Goal: Answer question/provide support: Share knowledge or assist other users

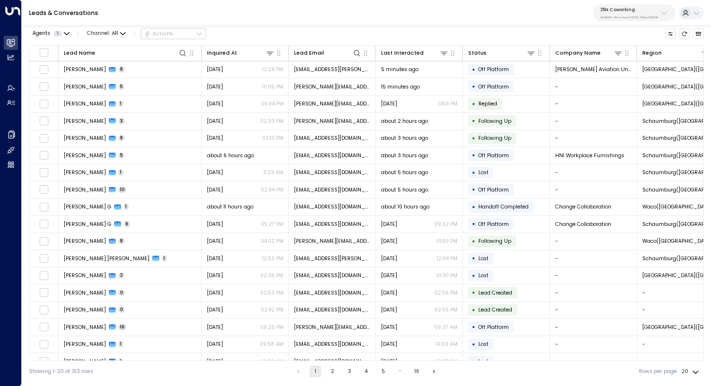
click at [657, 10] on p "25N Coworking" at bounding box center [629, 10] width 58 height 6
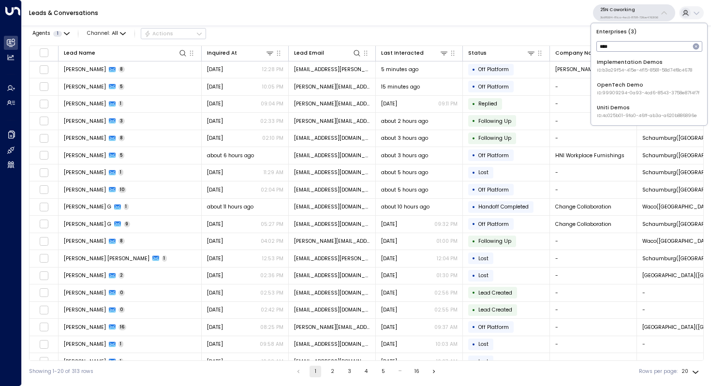
type input "****"
click at [633, 111] on div "Uniti Demos ID: 4c025b01-9fa0-46ff-ab3a-a620b886896e" at bounding box center [647, 111] width 100 height 15
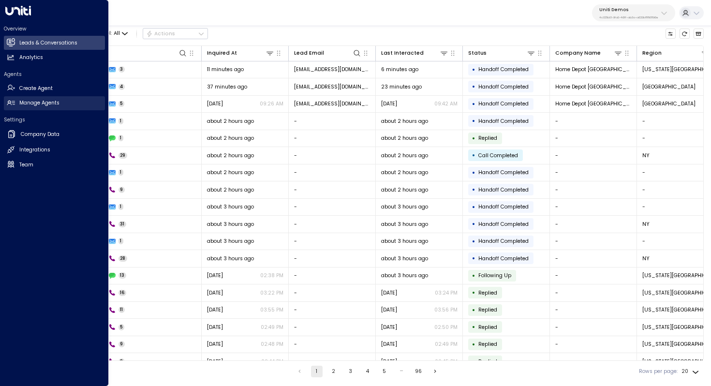
click at [40, 101] on h2 "Manage Agents" at bounding box center [39, 103] width 40 height 8
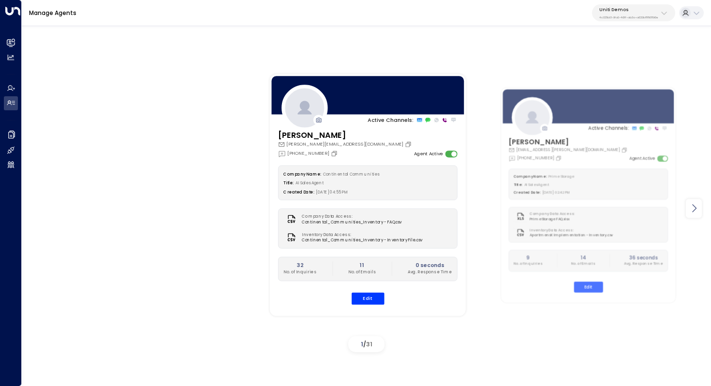
click at [697, 205] on icon at bounding box center [694, 209] width 12 height 12
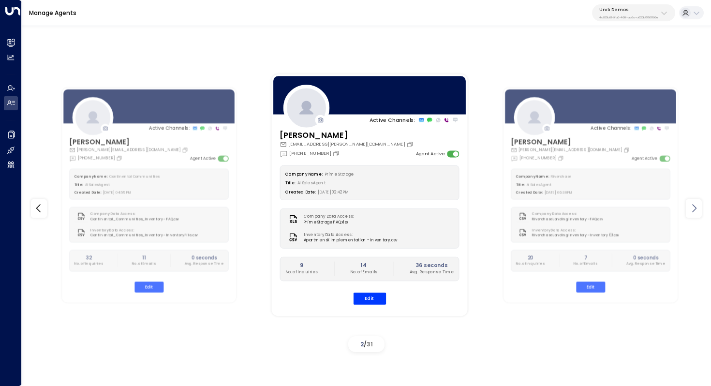
click at [697, 205] on icon at bounding box center [694, 209] width 12 height 12
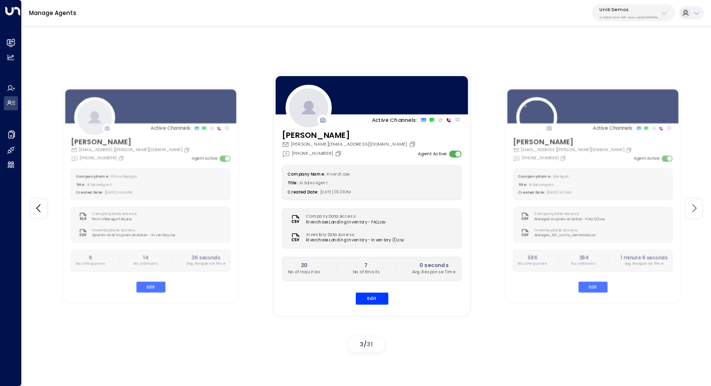
click at [697, 205] on icon at bounding box center [694, 209] width 12 height 12
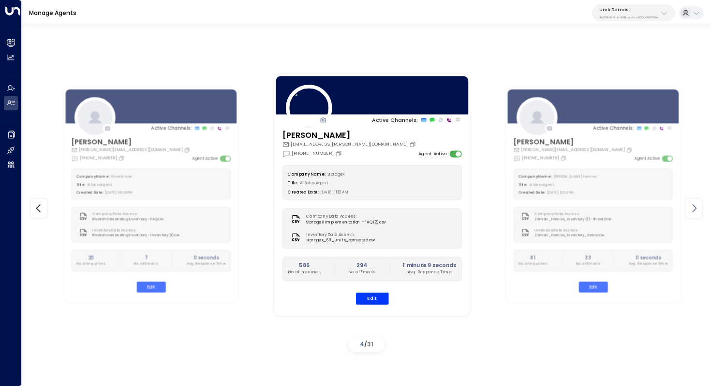
click at [697, 207] on icon at bounding box center [694, 209] width 12 height 12
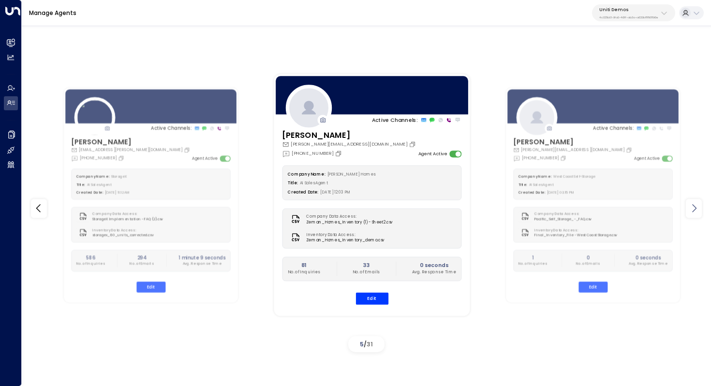
click at [696, 208] on icon at bounding box center [694, 209] width 12 height 12
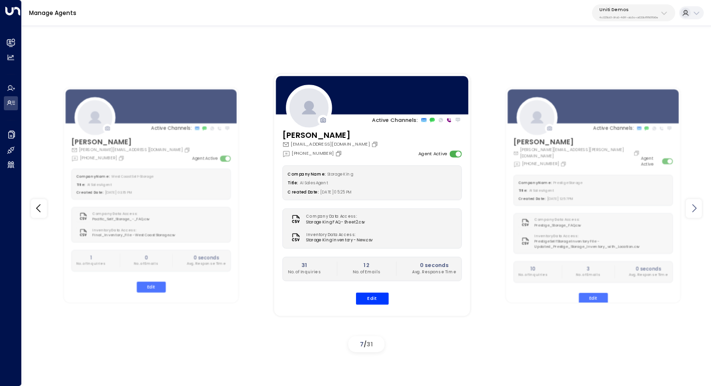
click at [694, 210] on icon at bounding box center [694, 209] width 4 height 8
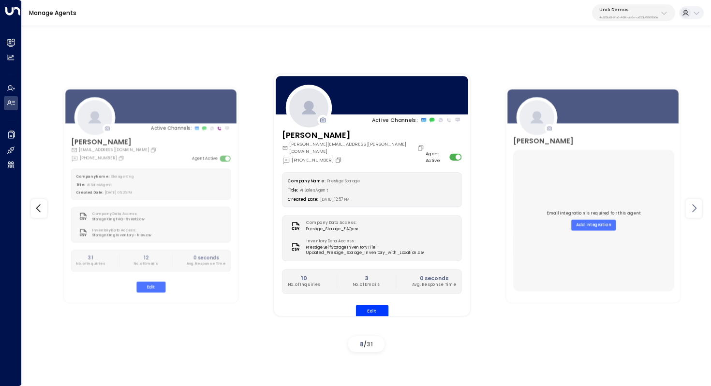
click at [694, 210] on icon at bounding box center [694, 209] width 4 height 8
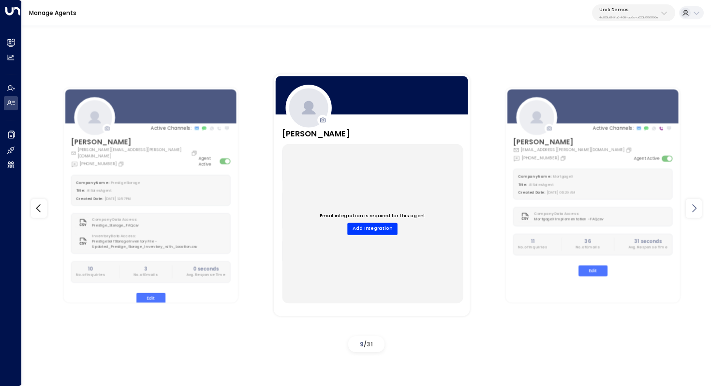
click at [694, 210] on icon at bounding box center [694, 209] width 4 height 8
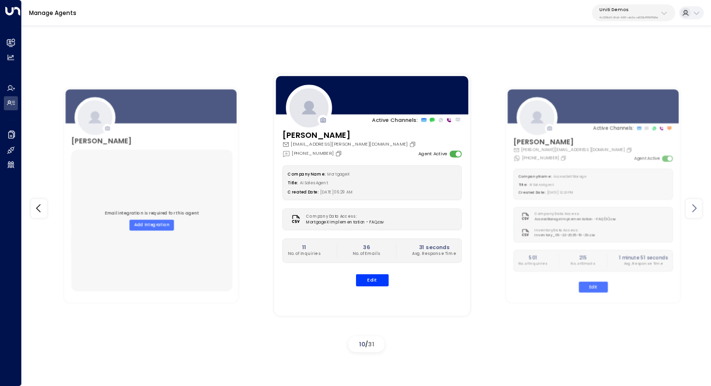
click at [694, 210] on icon at bounding box center [694, 209] width 4 height 8
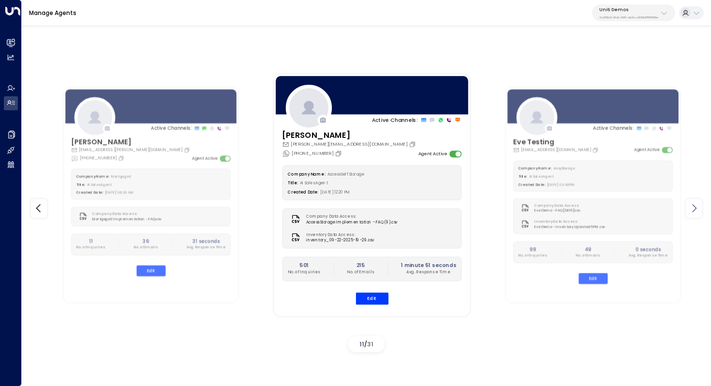
click at [694, 210] on icon at bounding box center [694, 209] width 4 height 8
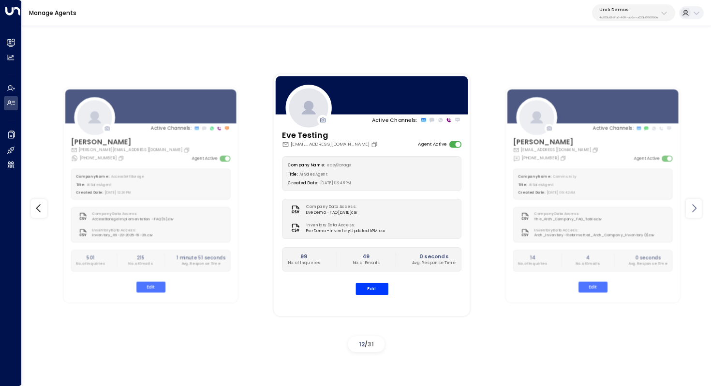
click at [694, 210] on icon at bounding box center [694, 209] width 4 height 8
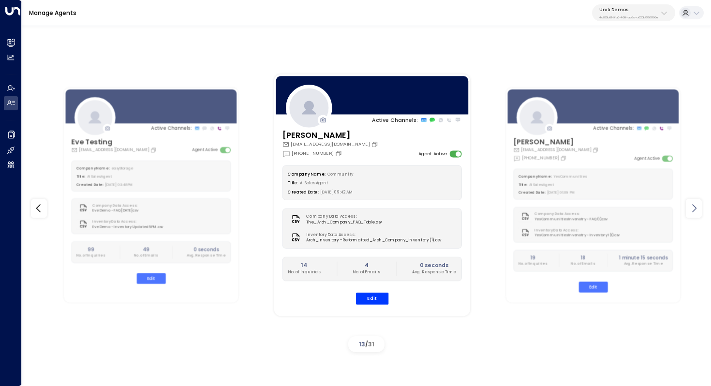
click at [694, 210] on icon at bounding box center [694, 209] width 4 height 8
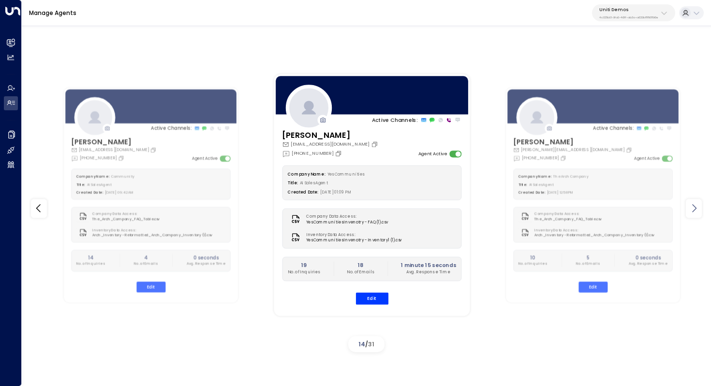
click at [694, 210] on icon at bounding box center [694, 209] width 4 height 8
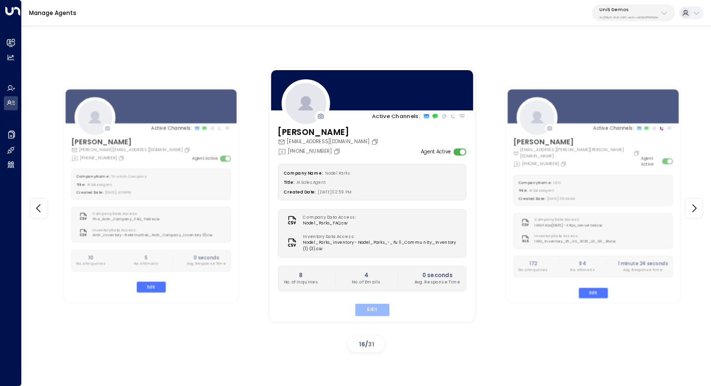
click at [374, 307] on button "Edit" at bounding box center [372, 309] width 34 height 13
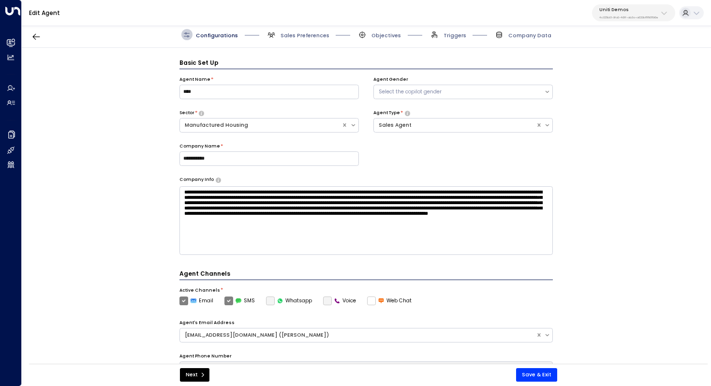
scroll to position [11, 0]
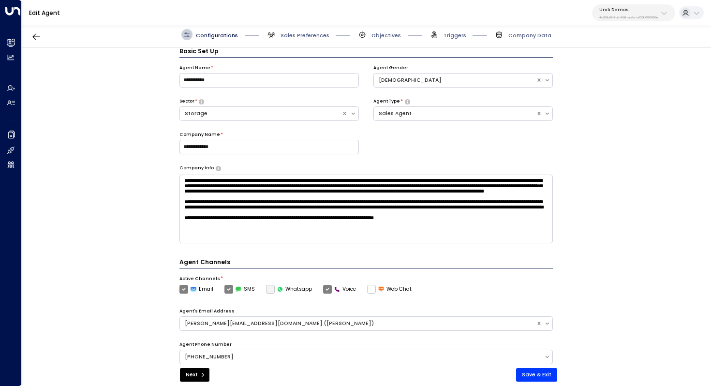
scroll to position [12, 0]
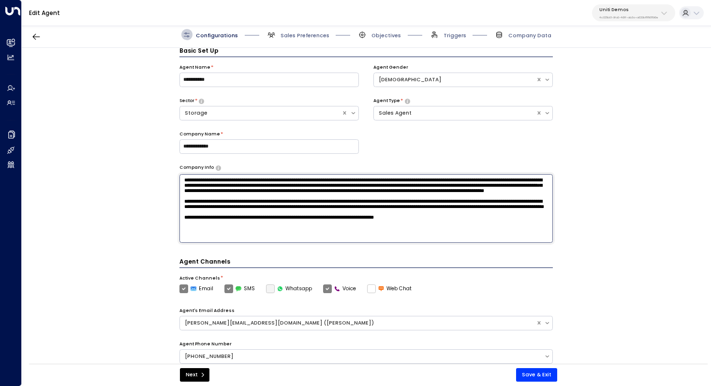
drag, startPoint x: 204, startPoint y: 183, endPoint x: 216, endPoint y: 183, distance: 12.1
click at [216, 183] on textarea "**********" at bounding box center [366, 208] width 374 height 69
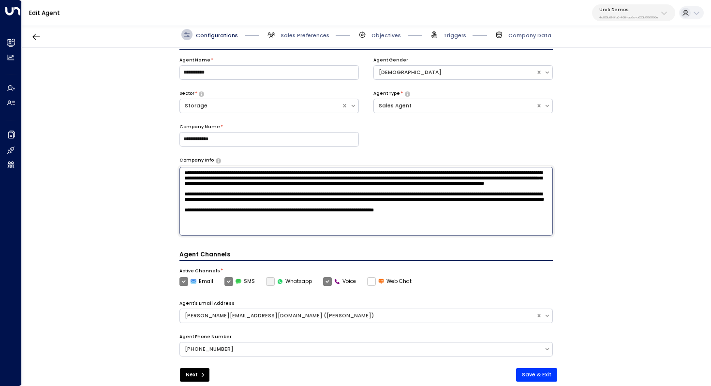
scroll to position [0, 0]
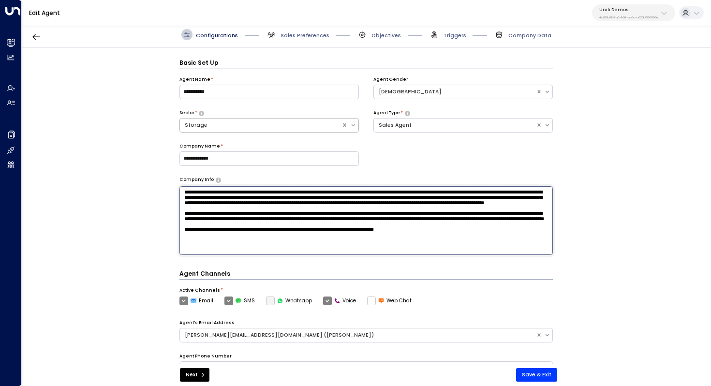
click at [351, 126] on icon at bounding box center [353, 125] width 7 height 7
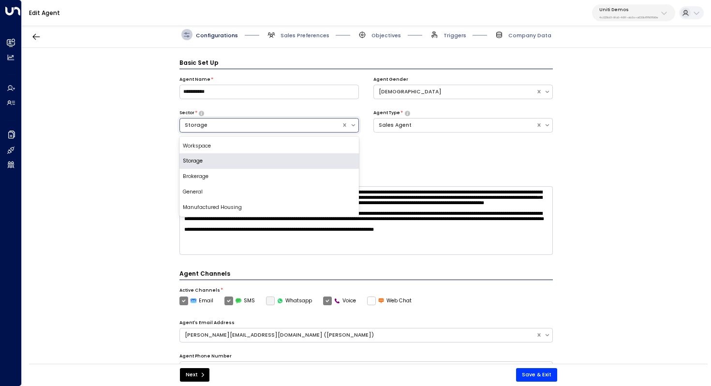
click at [288, 159] on div "Storage" at bounding box center [268, 160] width 179 height 15
click at [354, 124] on icon at bounding box center [353, 125] width 7 height 7
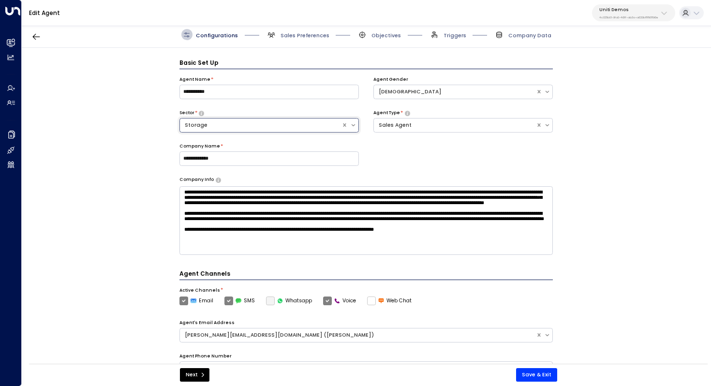
click at [418, 154] on div "**********" at bounding box center [366, 126] width 374 height 100
click at [298, 30] on span "Sales Preferences" at bounding box center [297, 34] width 63 height 11
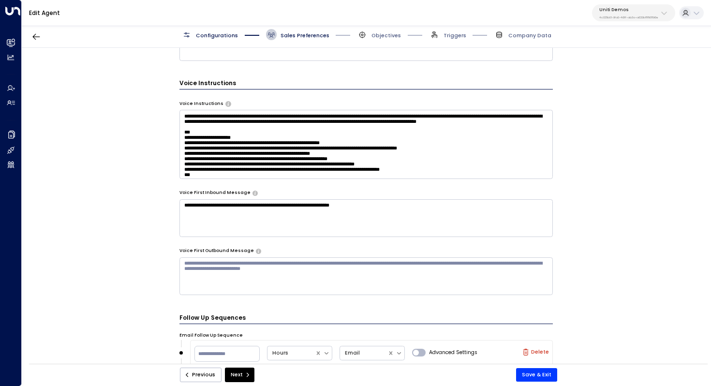
scroll to position [480, 0]
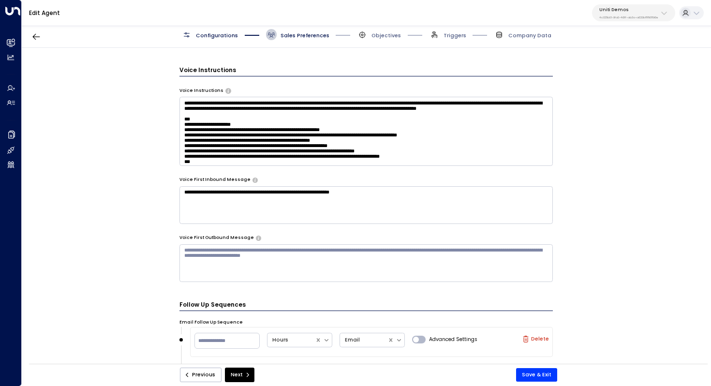
click at [271, 123] on textarea at bounding box center [366, 131] width 374 height 69
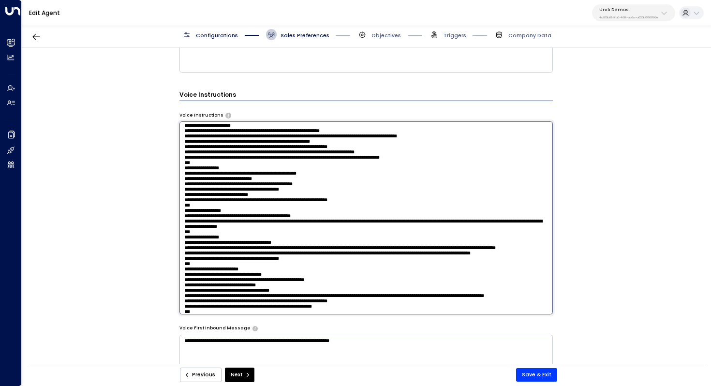
scroll to position [23, 0]
click at [420, 360] on textarea "**********" at bounding box center [366, 354] width 374 height 38
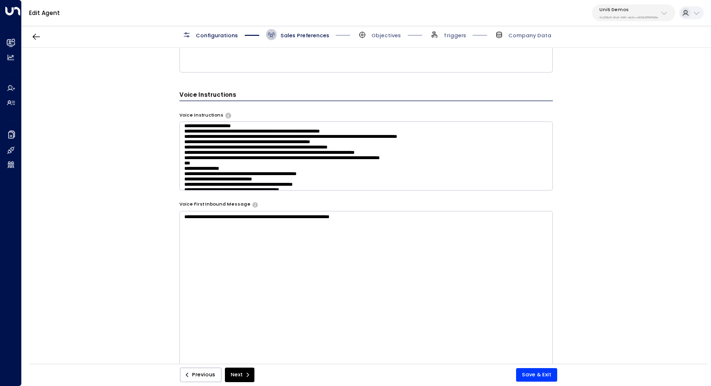
click at [587, 222] on div "**********" at bounding box center [366, 208] width 688 height 321
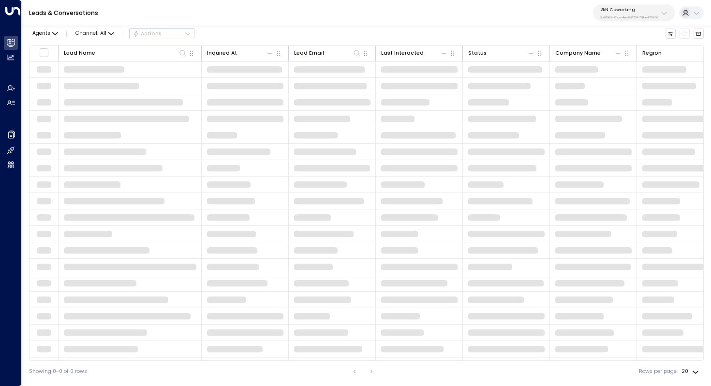
click at [633, 5] on button "25N Coworking 3b9800f4-81ca-4ec0-8758-72fbe4763f36" at bounding box center [634, 12] width 82 height 17
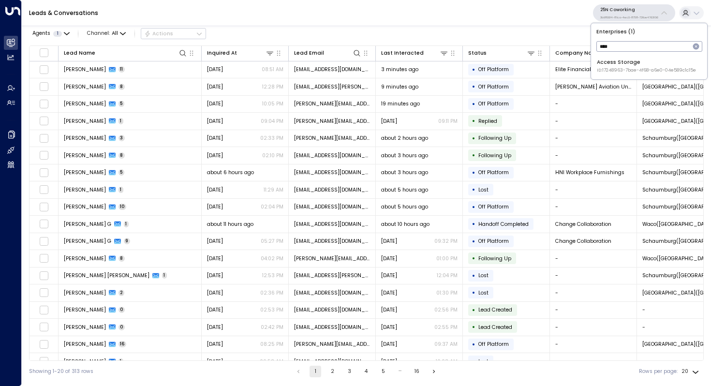
type input "****"
click at [628, 59] on div "Access Storage ID: 17248963-7bae-4f68-a6e0-04e589c1c15e" at bounding box center [646, 65] width 99 height 15
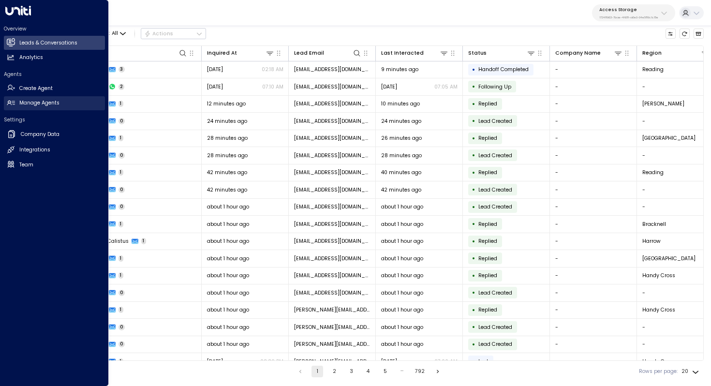
click at [51, 108] on link "Manage Agents Manage Agents" at bounding box center [54, 103] width 101 height 14
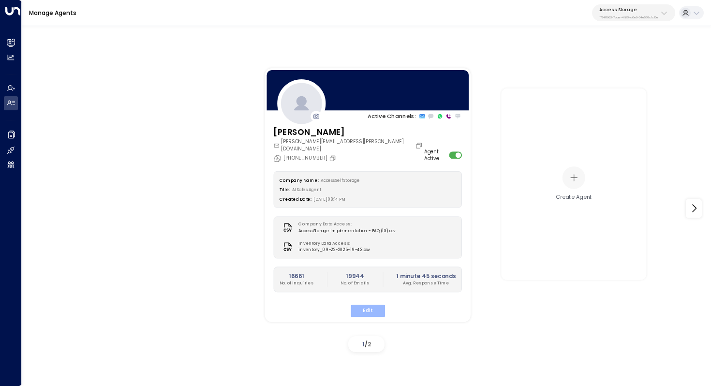
click at [378, 304] on button "Edit" at bounding box center [367, 310] width 34 height 13
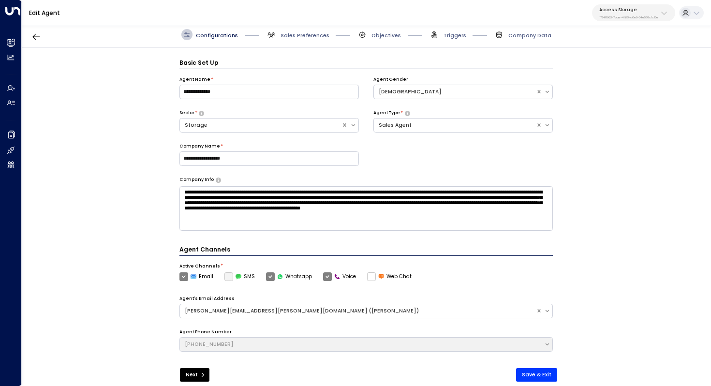
scroll to position [11, 0]
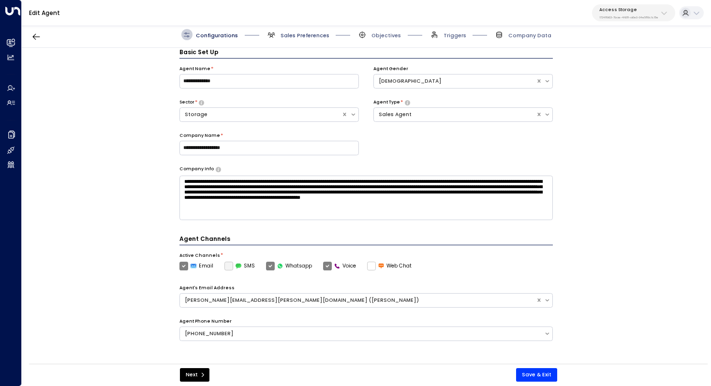
click at [307, 38] on span "Sales Preferences" at bounding box center [304, 35] width 49 height 7
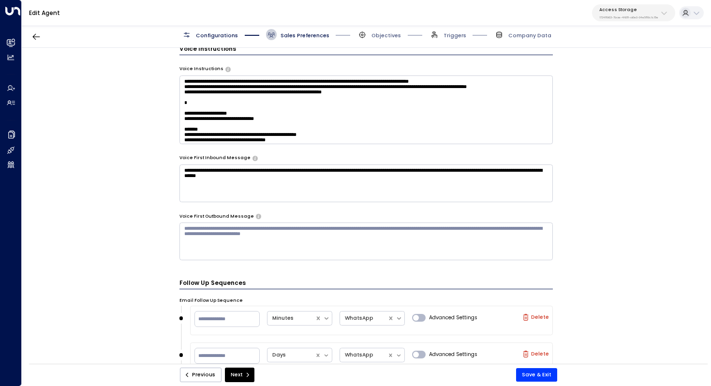
scroll to position [633, 0]
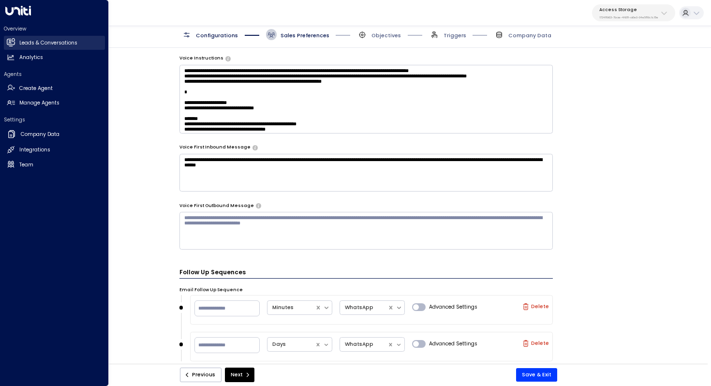
click at [43, 42] on h2 "Leads & Conversations" at bounding box center [48, 43] width 58 height 8
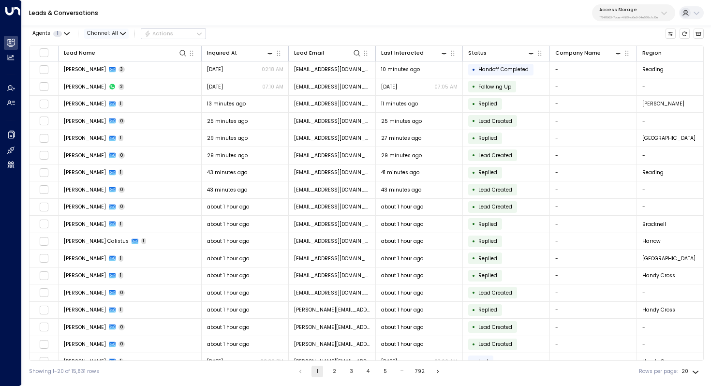
click at [114, 33] on span "All" at bounding box center [115, 33] width 6 height 6
click at [115, 88] on p "Voice" at bounding box center [110, 88] width 31 height 8
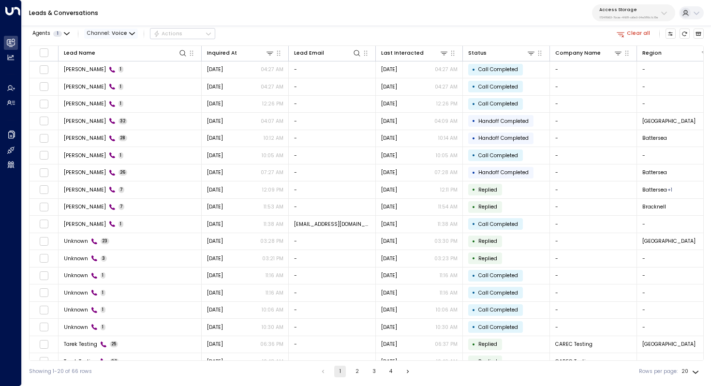
click at [129, 34] on icon "button" at bounding box center [132, 34] width 6 height 6
click at [117, 77] on p "Email" at bounding box center [110, 80] width 31 height 8
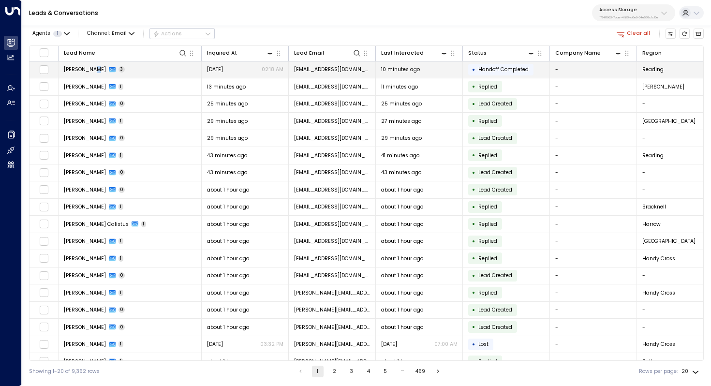
click at [91, 68] on span "[PERSON_NAME]" at bounding box center [85, 69] width 42 height 7
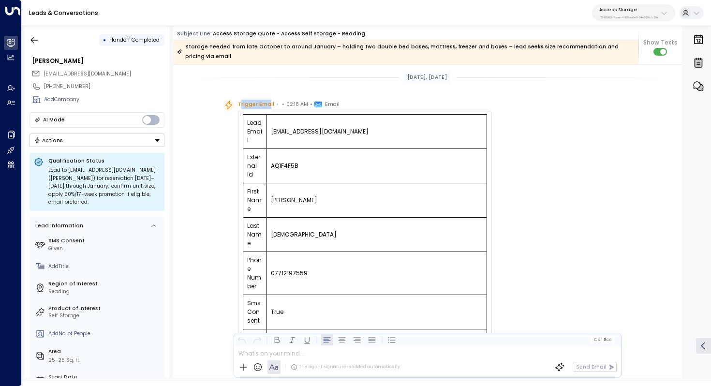
drag, startPoint x: 239, startPoint y: 95, endPoint x: 267, endPoint y: 95, distance: 28.5
click at [267, 100] on span "Trigger Email" at bounding box center [256, 105] width 36 height 10
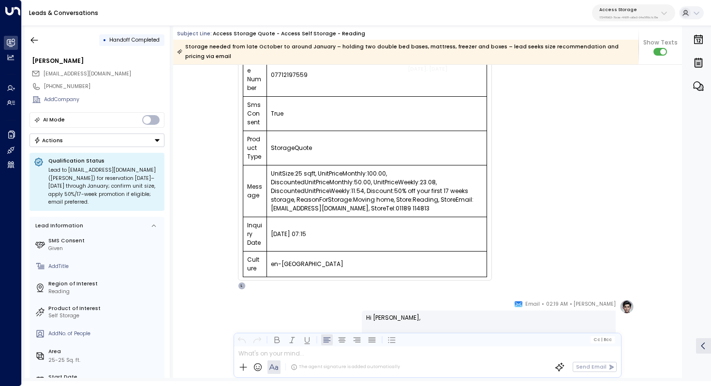
scroll to position [199, 0]
drag, startPoint x: 284, startPoint y: 162, endPoint x: 302, endPoint y: 162, distance: 17.4
click at [302, 165] on td "UnitSize:25 sqft, UnitPriceMonthly:100.00, DiscountedUnitPriceMonthly:50.00, Un…" at bounding box center [376, 191] width 220 height 52
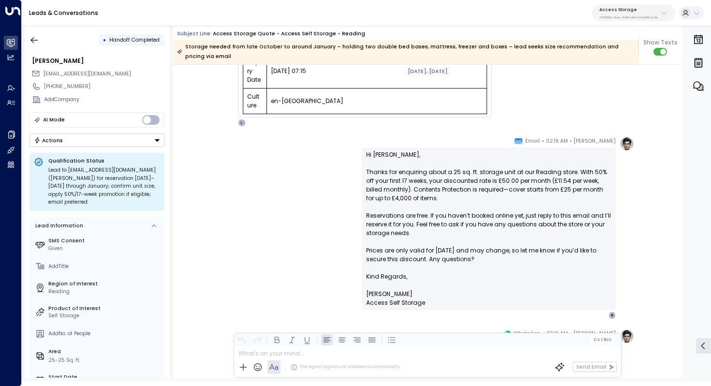
scroll to position [368, 0]
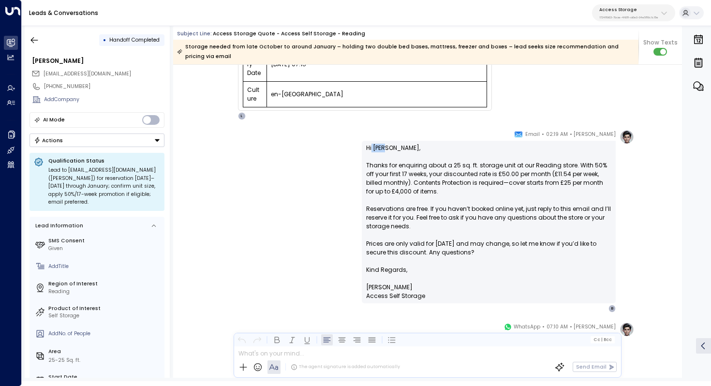
drag, startPoint x: 371, startPoint y: 139, endPoint x: 382, endPoint y: 139, distance: 11.6
click at [382, 144] on p "Hi [PERSON_NAME], Thanks for enquiring about a 25 sq. ft. storage unit at our R…" at bounding box center [488, 205] width 245 height 122
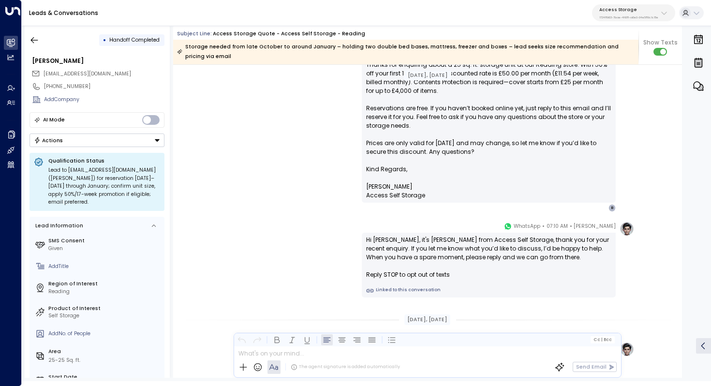
scroll to position [469, 0]
drag, startPoint x: 397, startPoint y: 231, endPoint x: 408, endPoint y: 231, distance: 10.6
click at [408, 235] on div "Hi [PERSON_NAME], it's [PERSON_NAME] from Access Self Storage, thank you for yo…" at bounding box center [488, 257] width 245 height 44
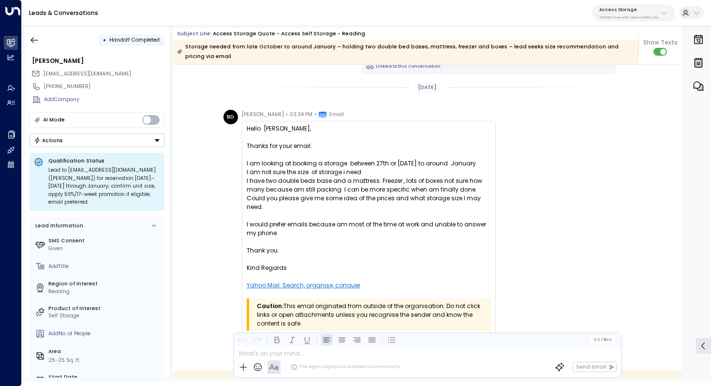
scroll to position [804, 0]
drag, startPoint x: 329, startPoint y: 222, endPoint x: 348, endPoint y: 222, distance: 18.9
click at [348, 222] on div "I would prefer emails because am most of the time at work and unable to answer …" at bounding box center [369, 227] width 244 height 17
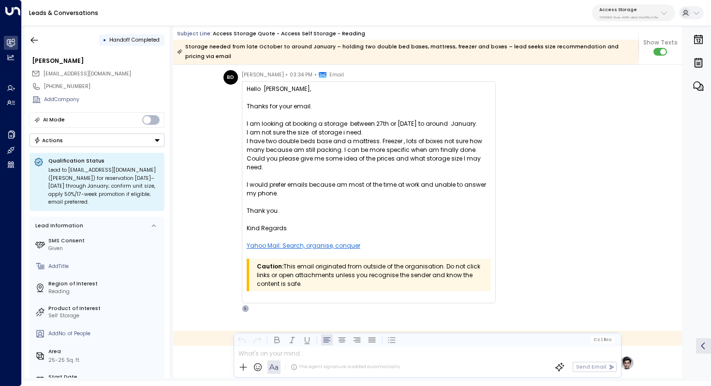
scroll to position [835, 0]
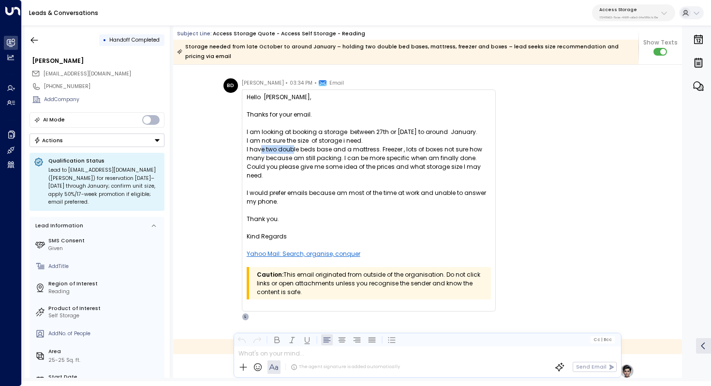
drag, startPoint x: 260, startPoint y: 146, endPoint x: 291, endPoint y: 146, distance: 30.9
click at [291, 146] on div "I have two double beds base and a mattress. Freezer , lots of boxes not sure ho…" at bounding box center [369, 153] width 244 height 17
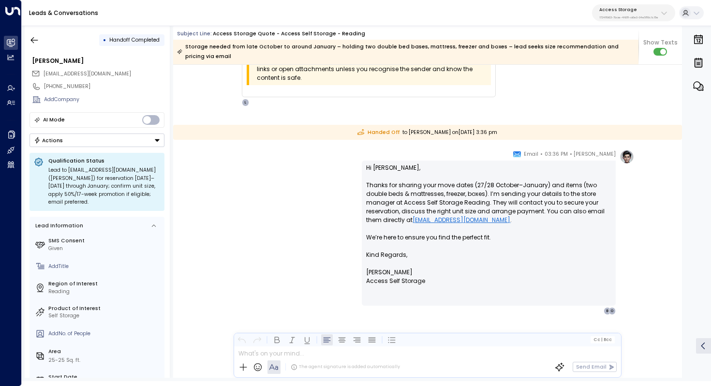
scroll to position [1049, 0]
drag, startPoint x: 391, startPoint y: 121, endPoint x: 402, endPoint y: 121, distance: 11.6
click at [402, 125] on div "Handed Off to [PERSON_NAME] [DATE][DATE] 3:36 pm" at bounding box center [427, 132] width 509 height 15
drag, startPoint x: 436, startPoint y: 121, endPoint x: 397, endPoint y: 121, distance: 39.2
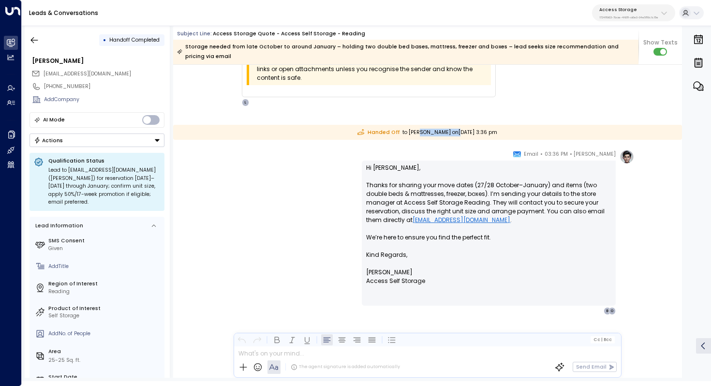
click at [397, 125] on div "Handed Off to [PERSON_NAME] [DATE][DATE] 3:36 pm" at bounding box center [427, 132] width 509 height 15
drag, startPoint x: 386, startPoint y: 175, endPoint x: 424, endPoint y: 175, distance: 37.7
click at [424, 175] on p "Hi [PERSON_NAME], Thanks for sharing your move dates (27/28 October–January) an…" at bounding box center [488, 206] width 245 height 87
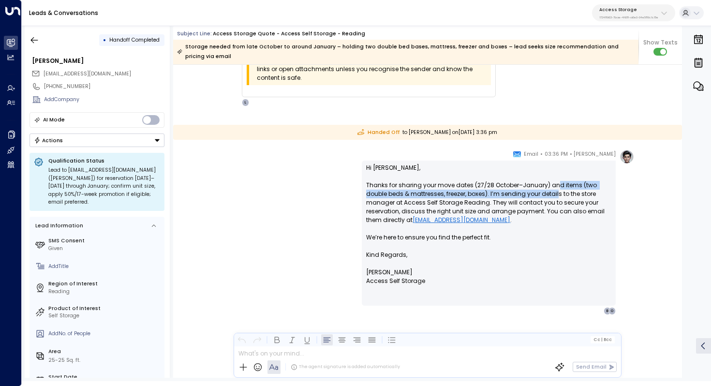
drag, startPoint x: 554, startPoint y: 174, endPoint x: 555, endPoint y: 182, distance: 8.0
click at [555, 182] on p "Hi [PERSON_NAME], Thanks for sharing your move dates (27/28 October–January) an…" at bounding box center [488, 206] width 245 height 87
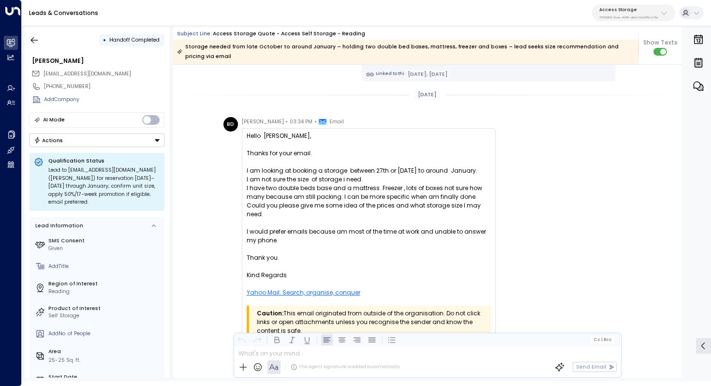
scroll to position [801, 0]
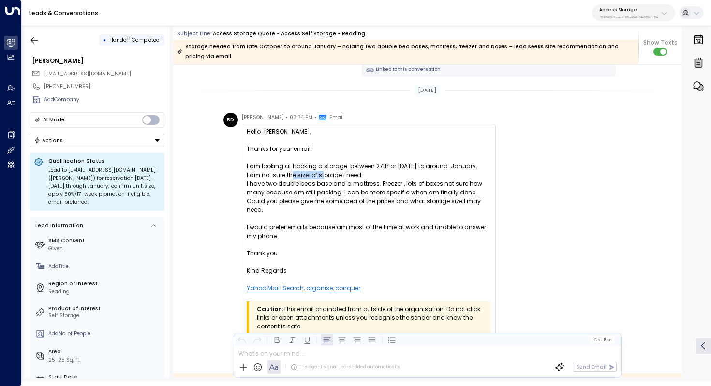
drag, startPoint x: 292, startPoint y: 174, endPoint x: 323, endPoint y: 174, distance: 31.4
click at [323, 174] on div "I am not sure the size of storage i need." at bounding box center [369, 175] width 244 height 9
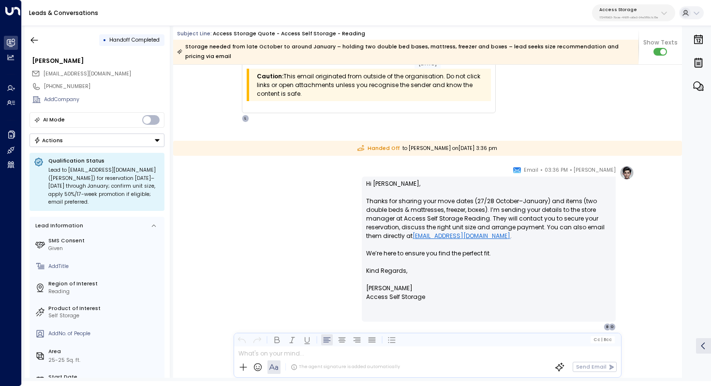
scroll to position [1046, 0]
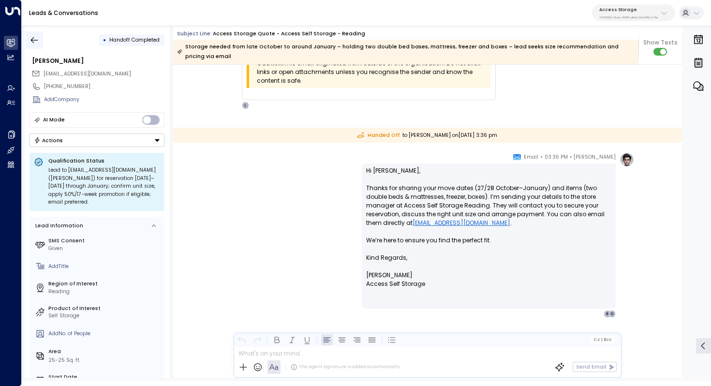
click at [31, 39] on icon "button" at bounding box center [34, 40] width 10 height 10
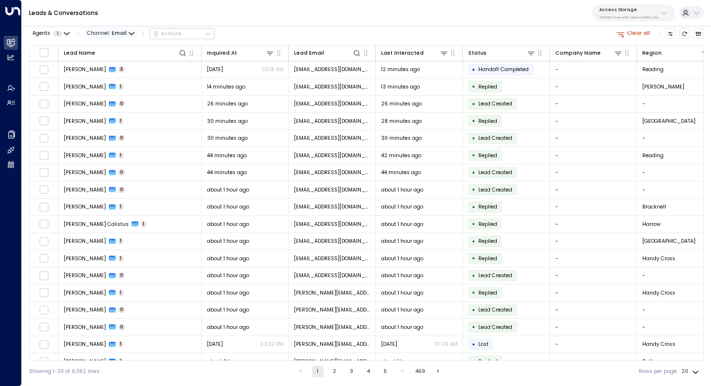
click at [132, 33] on icon "button" at bounding box center [132, 34] width 6 height 6
click at [112, 75] on li "WhatsApp" at bounding box center [103, 71] width 35 height 8
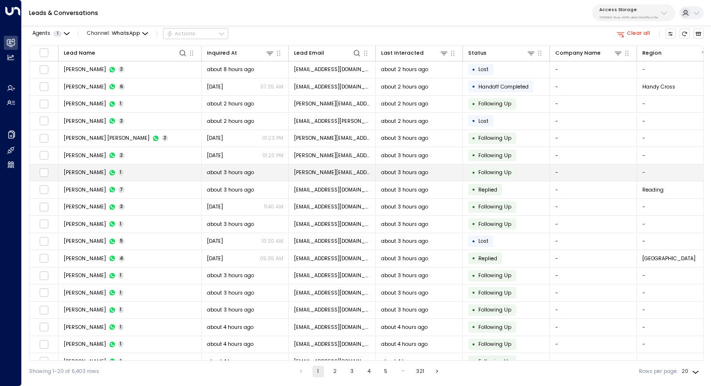
scroll to position [46, 0]
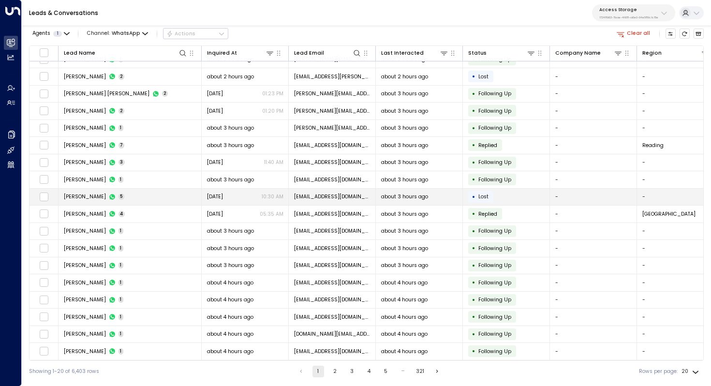
click at [99, 193] on span "[PERSON_NAME]" at bounding box center [85, 196] width 42 height 7
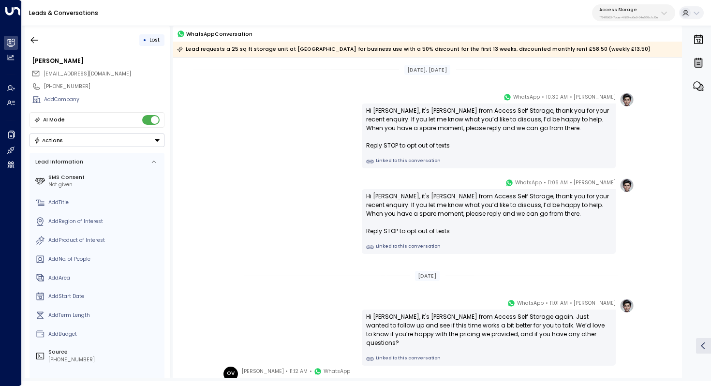
scroll to position [128, 0]
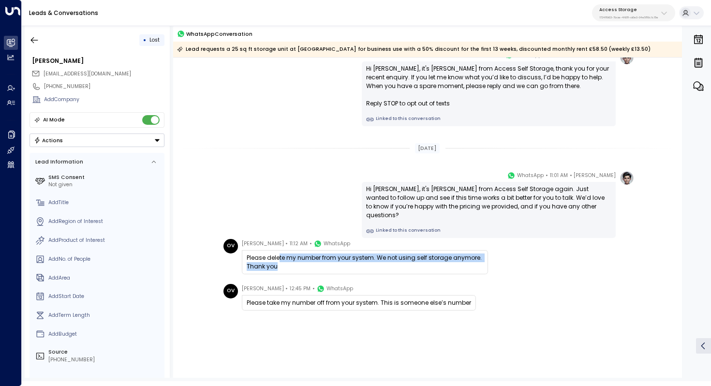
click at [277, 263] on div "Please delete my number from your system. We not using self storage anymore. Th…" at bounding box center [365, 261] width 236 height 17
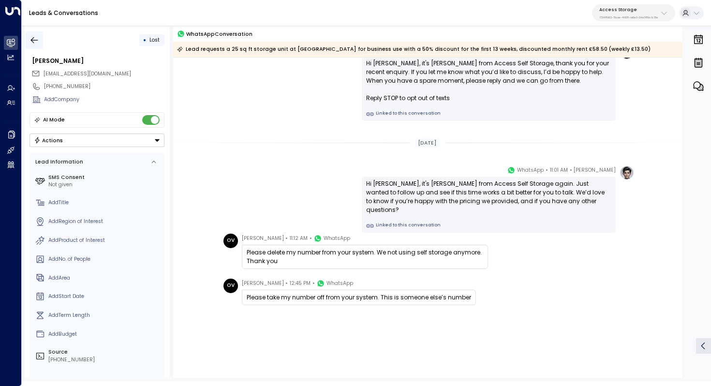
click at [35, 39] on icon "button" at bounding box center [34, 40] width 10 height 10
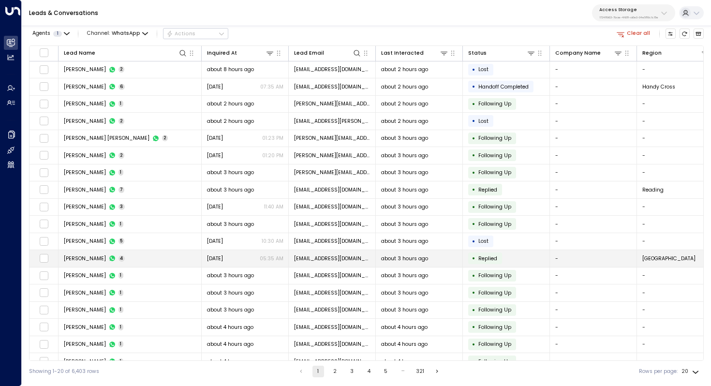
scroll to position [46, 0]
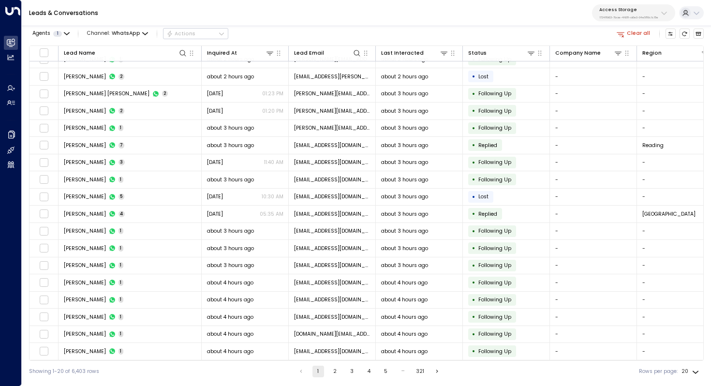
click at [334, 370] on button "2" at bounding box center [335, 371] width 12 height 12
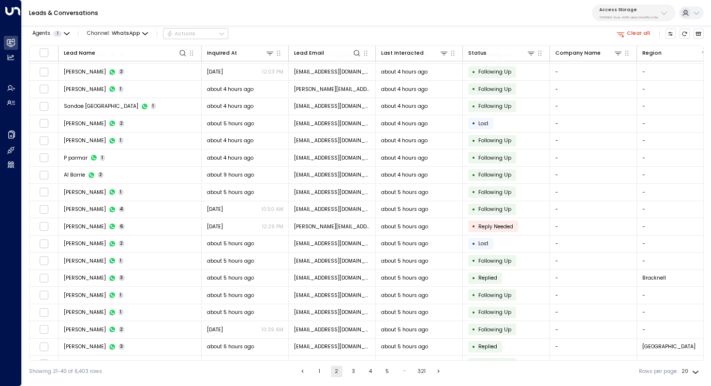
scroll to position [46, 0]
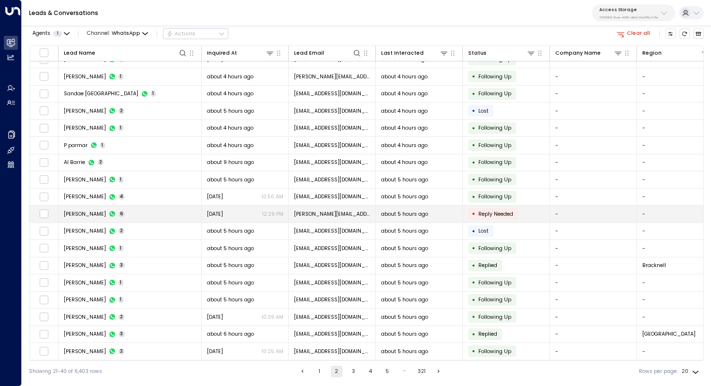
click at [147, 213] on td "[PERSON_NAME] 6" at bounding box center [129, 213] width 143 height 17
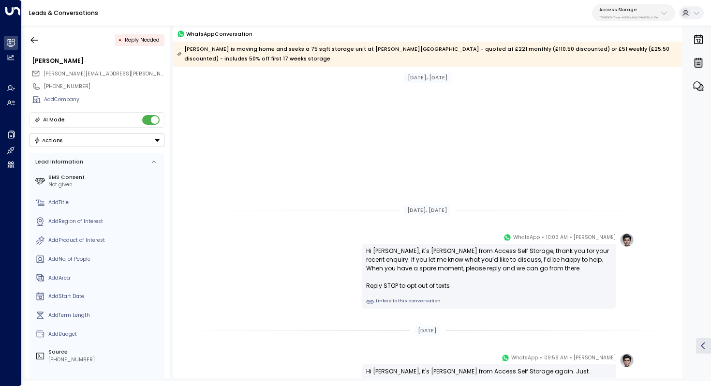
scroll to position [173, 0]
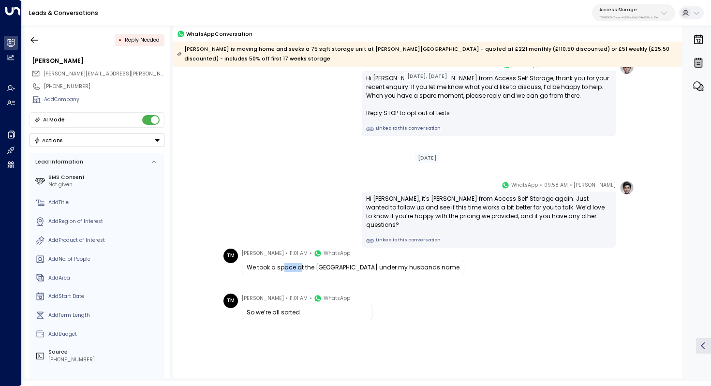
drag, startPoint x: 281, startPoint y: 268, endPoint x: 299, endPoint y: 268, distance: 17.4
click at [299, 268] on div "We took a space at the [GEOGRAPHIC_DATA] under my husbands name" at bounding box center [353, 267] width 213 height 9
click at [302, 272] on div "We took a space at the [GEOGRAPHIC_DATA] under my husbands name" at bounding box center [353, 267] width 213 height 9
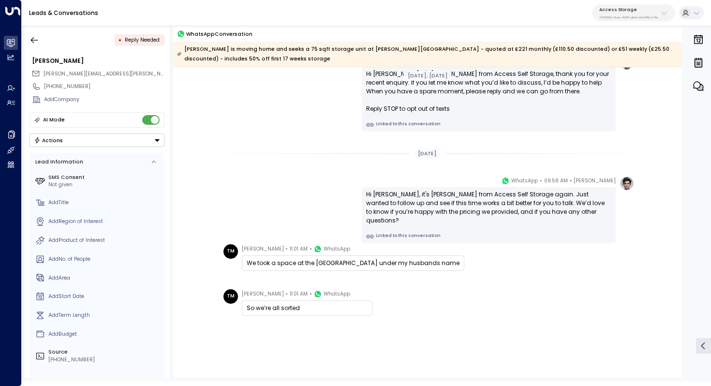
scroll to position [188, 0]
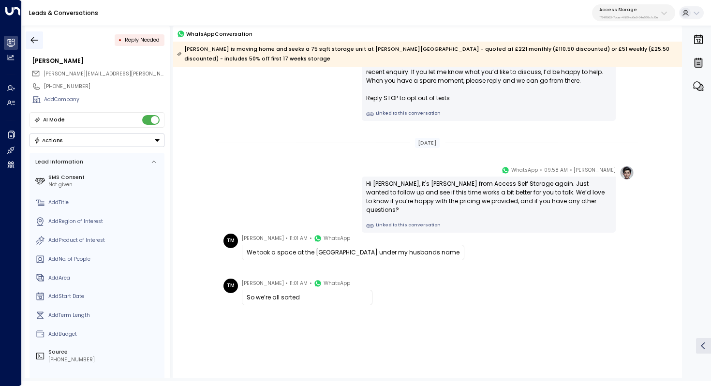
click at [35, 35] on icon "button" at bounding box center [34, 40] width 10 height 10
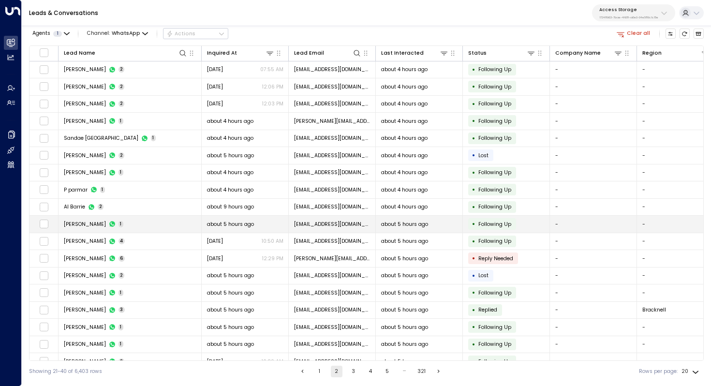
scroll to position [46, 0]
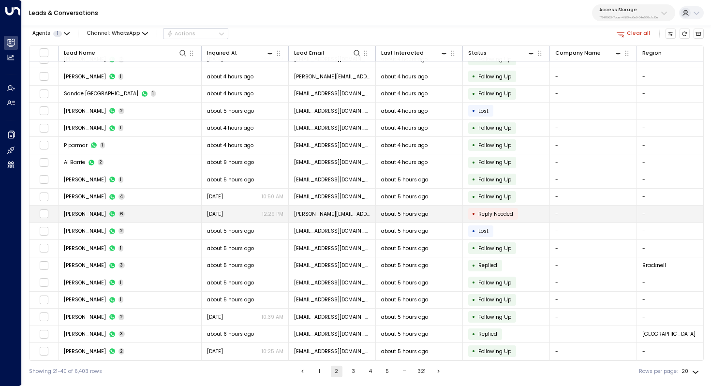
click at [168, 210] on td "[PERSON_NAME] 6" at bounding box center [129, 213] width 143 height 17
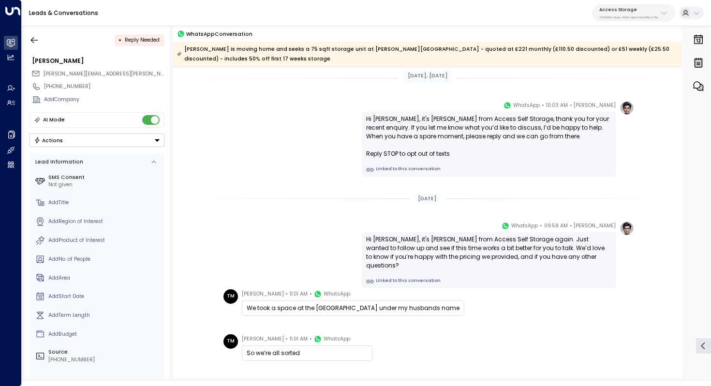
scroll to position [188, 0]
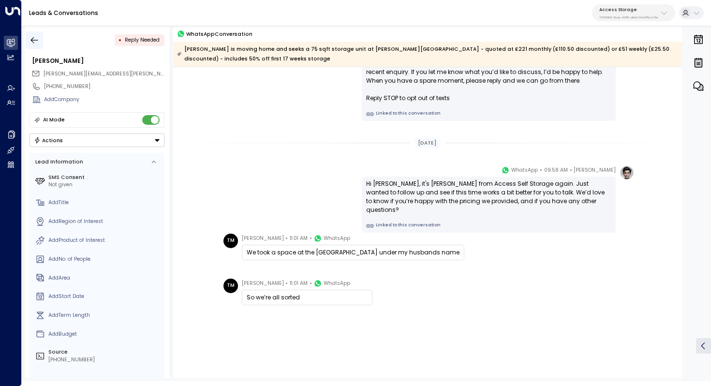
click at [38, 37] on icon "button" at bounding box center [34, 40] width 10 height 10
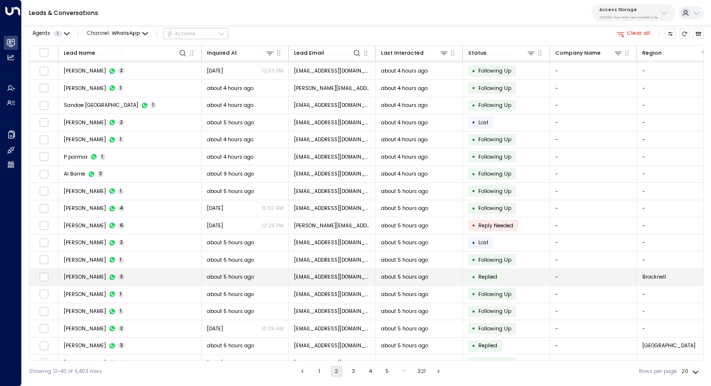
scroll to position [46, 0]
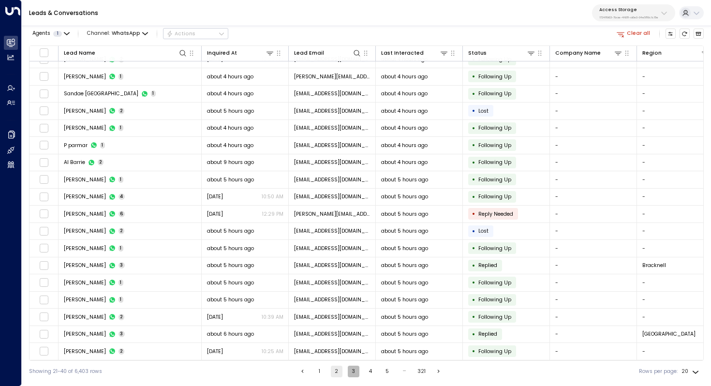
click at [353, 372] on button "3" at bounding box center [354, 371] width 12 height 12
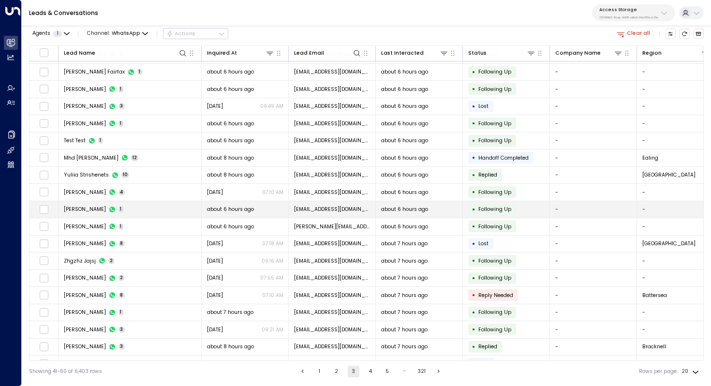
scroll to position [46, 0]
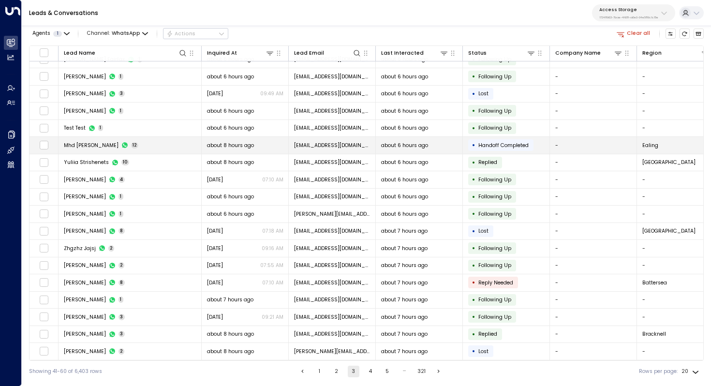
click at [103, 142] on span "Mhd [PERSON_NAME]" at bounding box center [91, 145] width 55 height 7
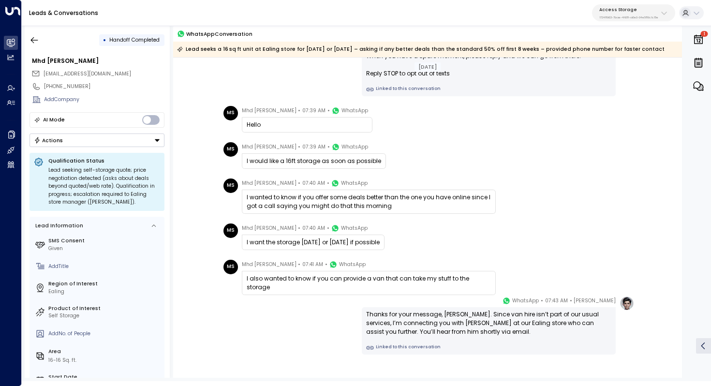
scroll to position [54, 0]
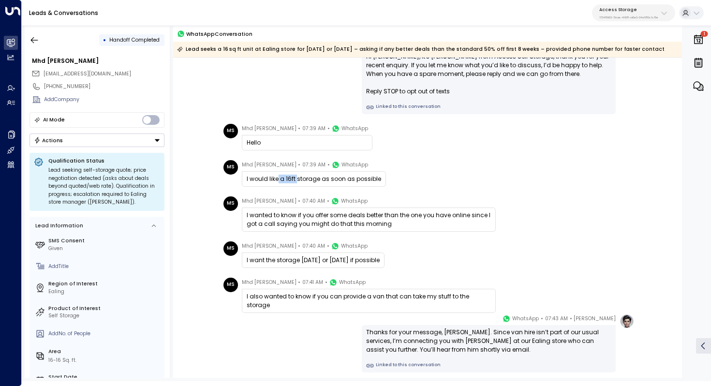
drag, startPoint x: 277, startPoint y: 175, endPoint x: 300, endPoint y: 175, distance: 22.7
click at [299, 175] on div "I would like a 16ft storage as soon as possible" at bounding box center [314, 179] width 134 height 9
click at [300, 175] on div "I would like a 16ft storage as soon as possible" at bounding box center [314, 179] width 134 height 9
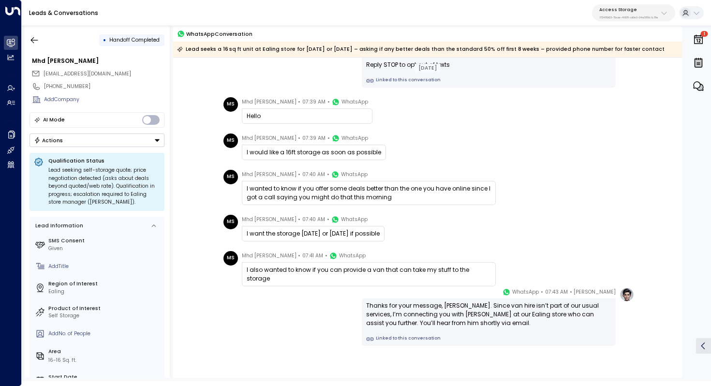
scroll to position [82, 0]
drag, startPoint x: 279, startPoint y: 267, endPoint x: 390, endPoint y: 266, distance: 110.7
click at [390, 266] on div "I also wanted to know if you can provide a van that can take my stuff to the st…" at bounding box center [369, 272] width 244 height 17
drag, startPoint x: 426, startPoint y: 267, endPoint x: 398, endPoint y: 267, distance: 28.0
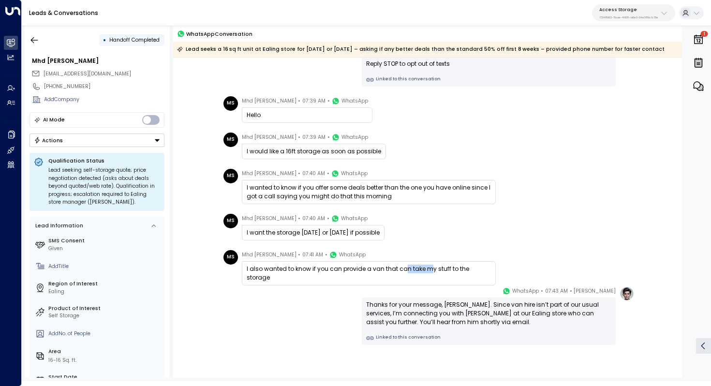
click at [398, 267] on div "I also wanted to know if you can provide a van that can take my stuff to the st…" at bounding box center [369, 272] width 244 height 17
drag, startPoint x: 394, startPoint y: 311, endPoint x: 443, endPoint y: 302, distance: 50.1
click at [443, 303] on div "Thanks for your message, [PERSON_NAME]. Since van hire isn’t part of our usual …" at bounding box center [488, 313] width 245 height 26
click at [443, 302] on div "Thanks for your message, [PERSON_NAME]. Since van hire isn’t part of our usual …" at bounding box center [488, 313] width 245 height 26
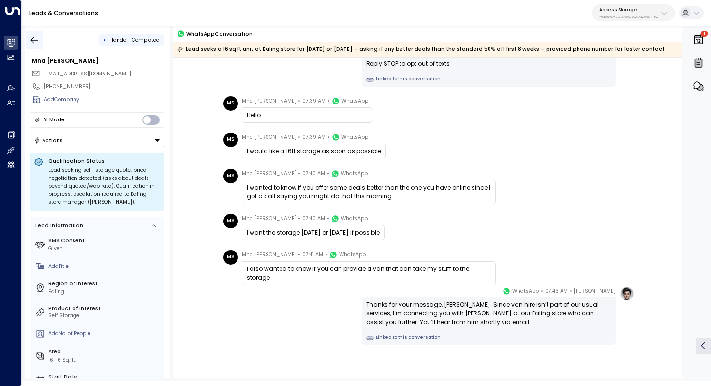
click at [31, 37] on icon "button" at bounding box center [34, 40] width 10 height 10
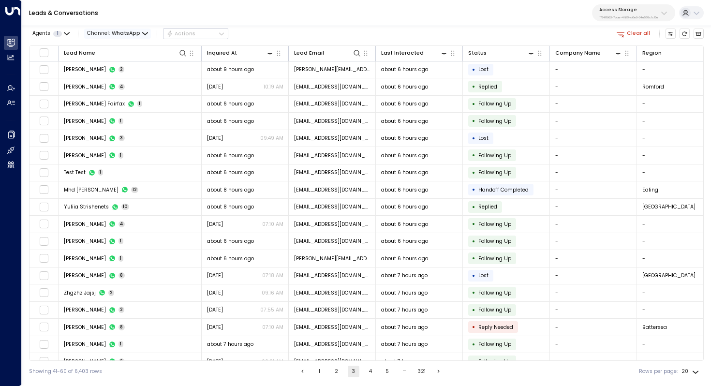
click at [135, 37] on span "Channel: WhatsApp" at bounding box center [117, 34] width 67 height 10
click at [109, 55] on li "All" at bounding box center [110, 50] width 46 height 14
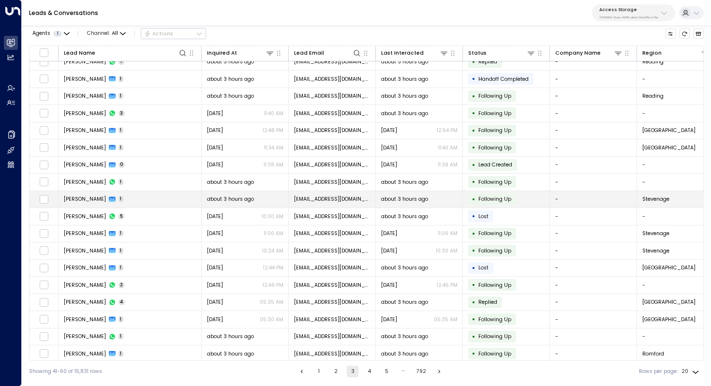
scroll to position [46, 0]
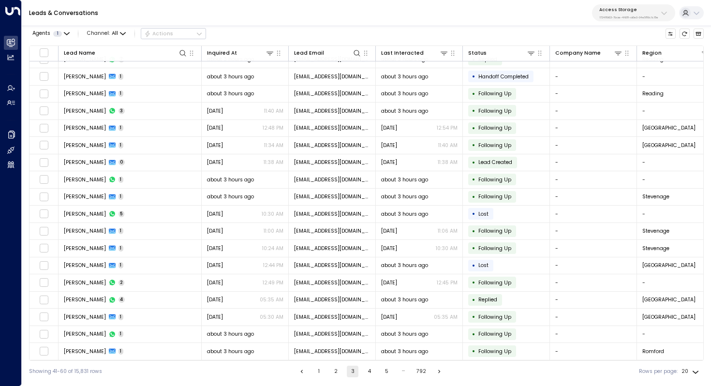
click at [318, 375] on button "1" at bounding box center [319, 371] width 12 height 12
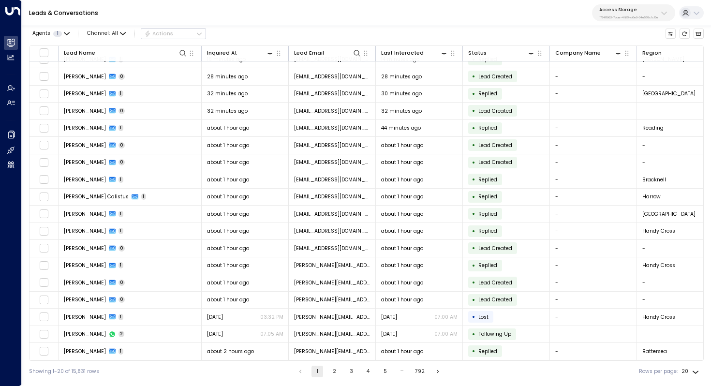
click at [625, 12] on p "Access Storage" at bounding box center [628, 10] width 59 height 6
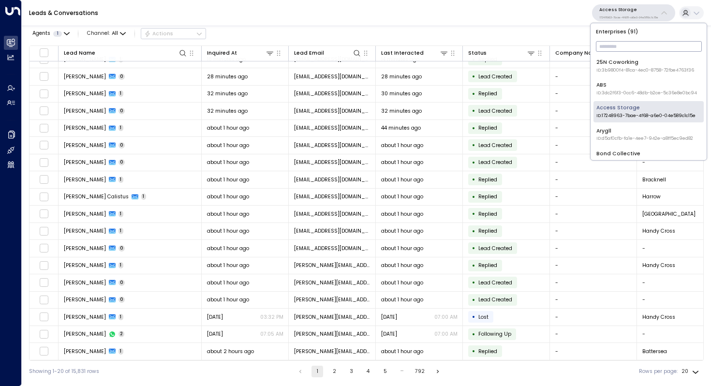
click at [617, 50] on input "text" at bounding box center [649, 46] width 106 height 15
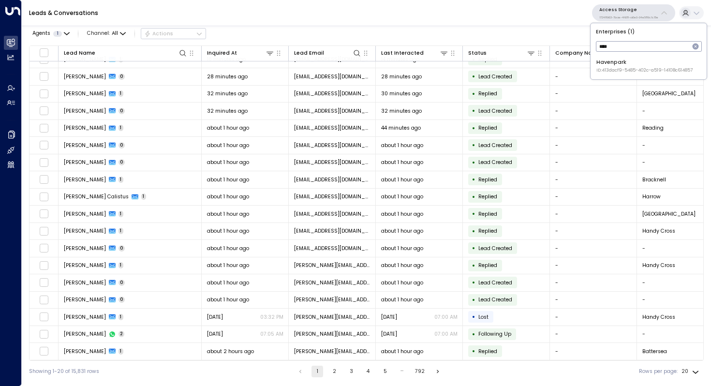
type input "****"
click at [619, 68] on span "ID: 413dacf9-5485-402c-a519-14108c614857" at bounding box center [644, 70] width 96 height 7
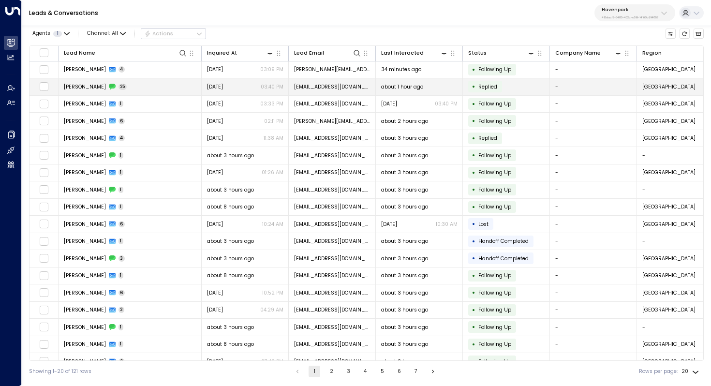
click at [152, 92] on td "[PERSON_NAME] 25" at bounding box center [129, 86] width 143 height 17
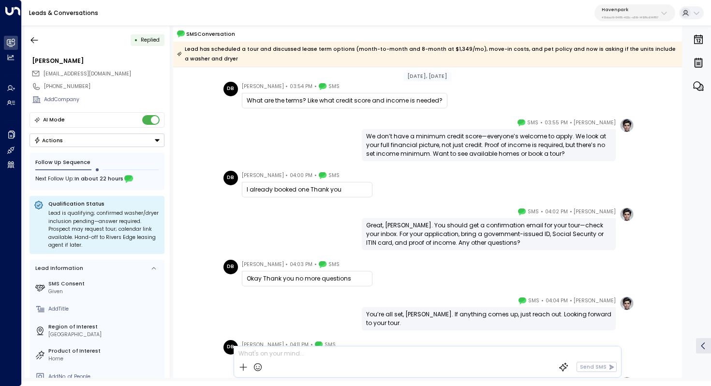
scroll to position [242, 0]
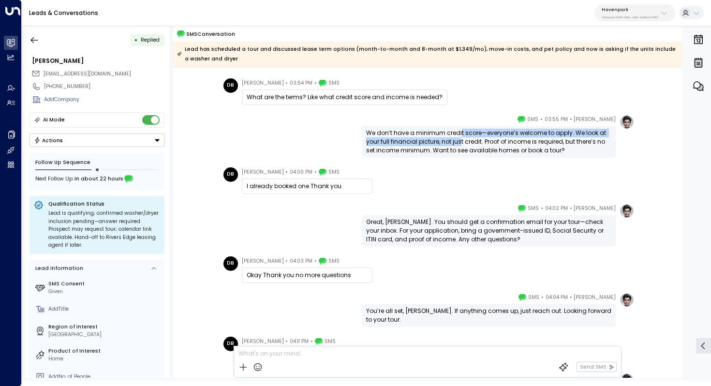
drag, startPoint x: 458, startPoint y: 136, endPoint x: 458, endPoint y: 143, distance: 6.3
click at [458, 143] on div "We don’t have a minimum credit score—everyone’s welcome to apply. We look at yo…" at bounding box center [488, 142] width 245 height 26
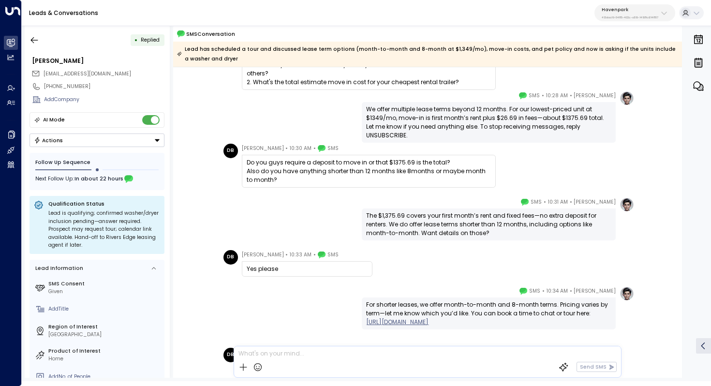
scroll to position [685, 0]
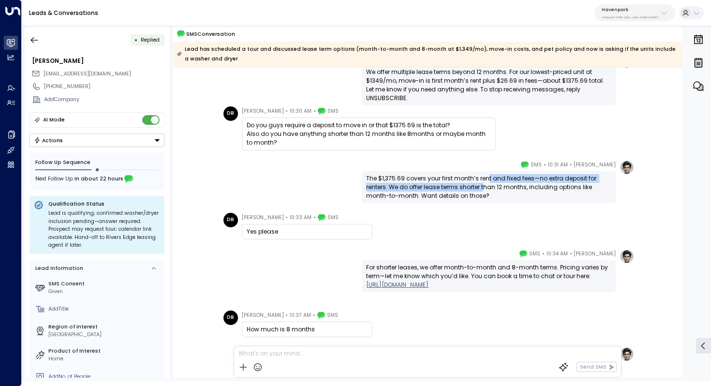
drag, startPoint x: 485, startPoint y: 178, endPoint x: 482, endPoint y: 189, distance: 11.5
click at [482, 189] on div "The $1,375.69 covers your first month’s rent and fixed fees—no extra deposit fo…" at bounding box center [488, 187] width 245 height 26
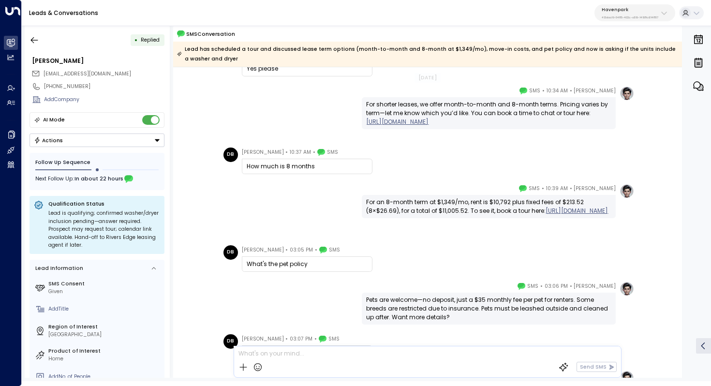
scroll to position [850, 0]
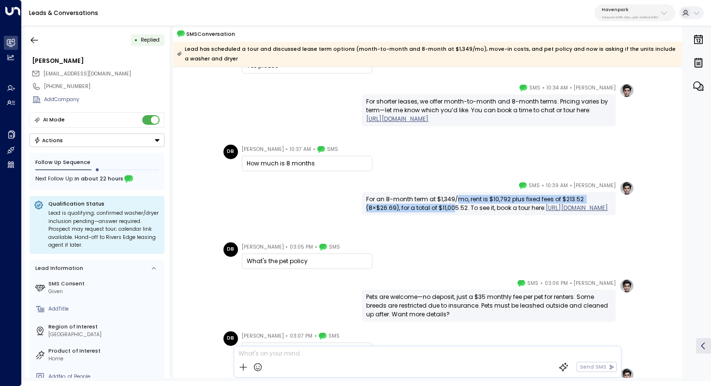
drag, startPoint x: 456, startPoint y: 197, endPoint x: 453, endPoint y: 205, distance: 8.0
click at [453, 205] on div "For an 8-month term at $1,349/mo, rent is $10,792 plus fixed fees of $213.52 (8…" at bounding box center [488, 203] width 245 height 17
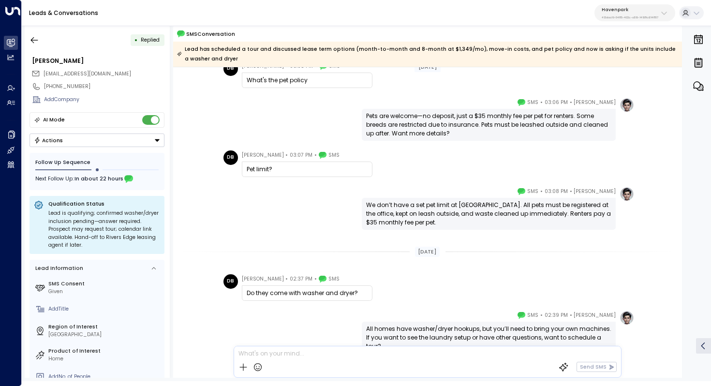
scroll to position [1080, 0]
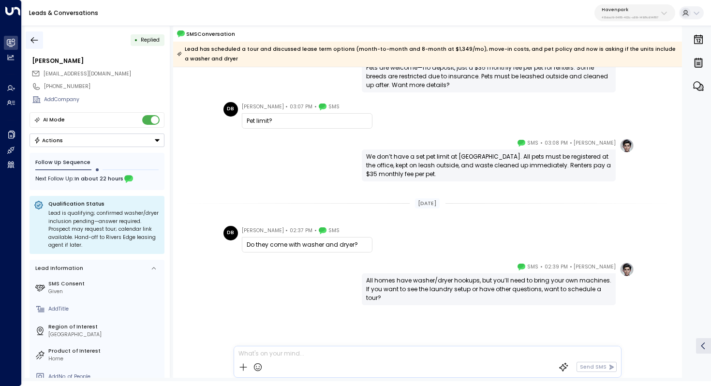
click at [35, 42] on icon "button" at bounding box center [34, 40] width 10 height 10
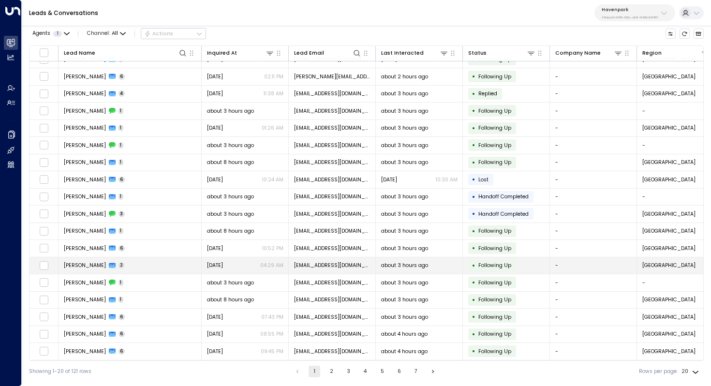
scroll to position [46, 0]
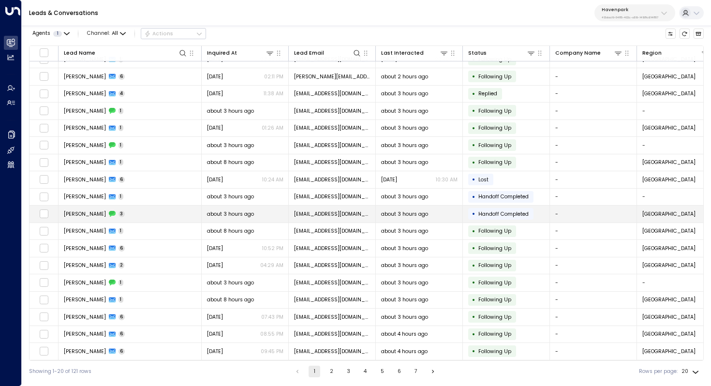
click at [148, 209] on td "D'[PERSON_NAME] 3" at bounding box center [129, 213] width 143 height 17
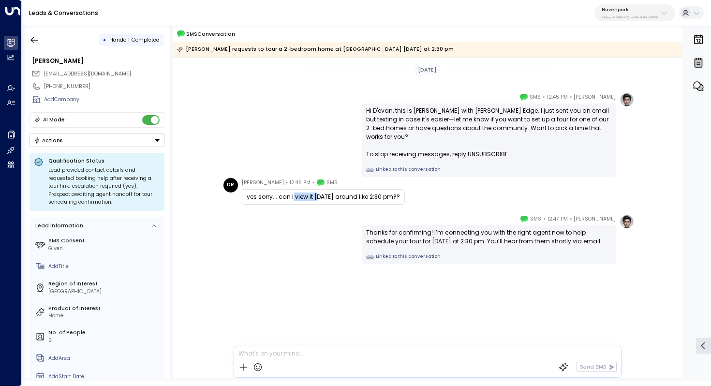
drag, startPoint x: 291, startPoint y: 197, endPoint x: 317, endPoint y: 197, distance: 26.1
click at [317, 197] on div "yes sorry... can I view it [DATE] around like 2:30 pm??" at bounding box center [323, 196] width 153 height 9
click at [471, 236] on div "Thanks for confirming! I’m connecting you with the right agent now to help sche…" at bounding box center [488, 236] width 245 height 17
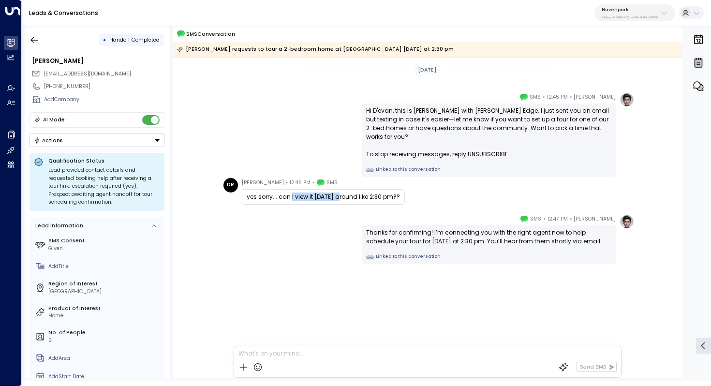
drag, startPoint x: 291, startPoint y: 195, endPoint x: 341, endPoint y: 198, distance: 50.4
click at [341, 197] on div "yes sorry... can I view it [DATE] around like 2:30 pm??" at bounding box center [323, 196] width 153 height 9
click at [341, 198] on div "yes sorry... can I view it [DATE] around like 2:30 pm??" at bounding box center [323, 196] width 153 height 9
click at [38, 35] on icon "button" at bounding box center [34, 40] width 10 height 10
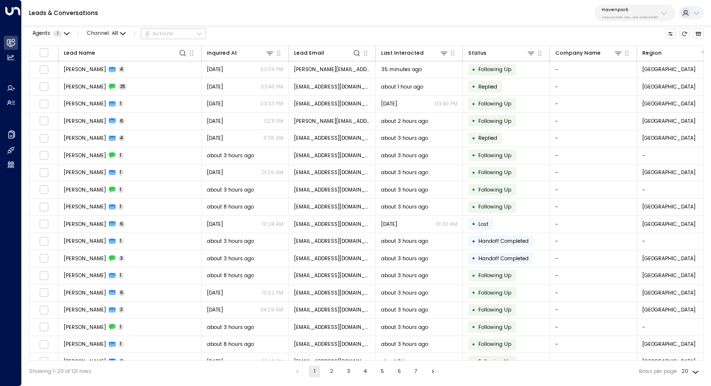
click at [611, 14] on div "Havenpark 413dacf9-5485-402c-a519-14108c614857" at bounding box center [629, 13] width 57 height 13
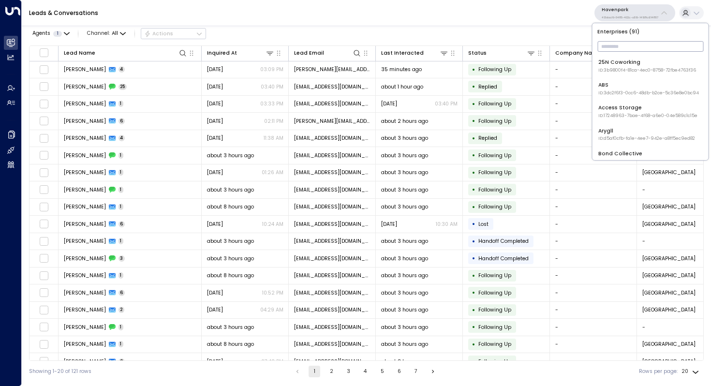
click at [627, 17] on p "413dacf9-5485-402c-a519-14108c614857" at bounding box center [629, 17] width 57 height 4
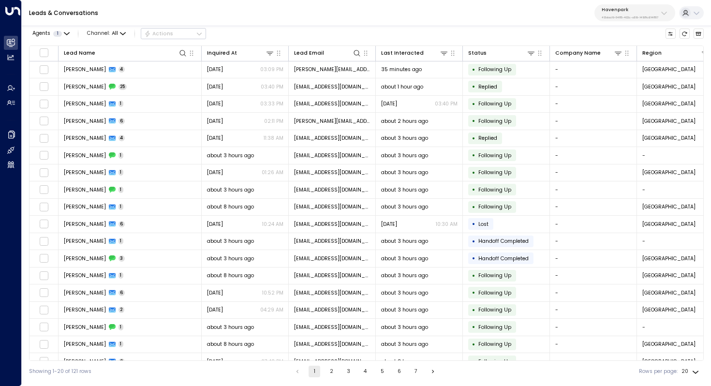
click at [650, 16] on p "413dacf9-5485-402c-a519-14108c614857" at bounding box center [629, 17] width 57 height 4
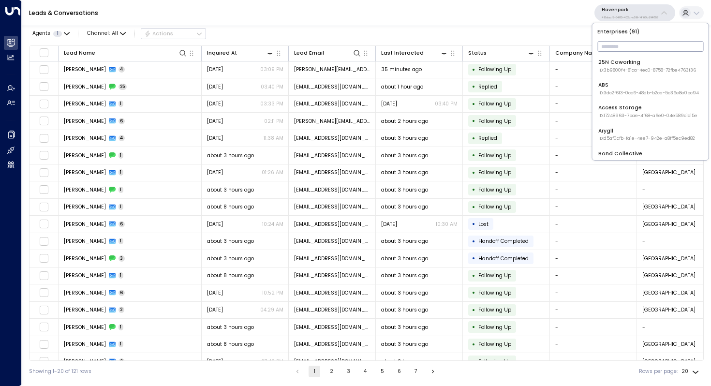
click at [643, 44] on input "text" at bounding box center [650, 46] width 106 height 15
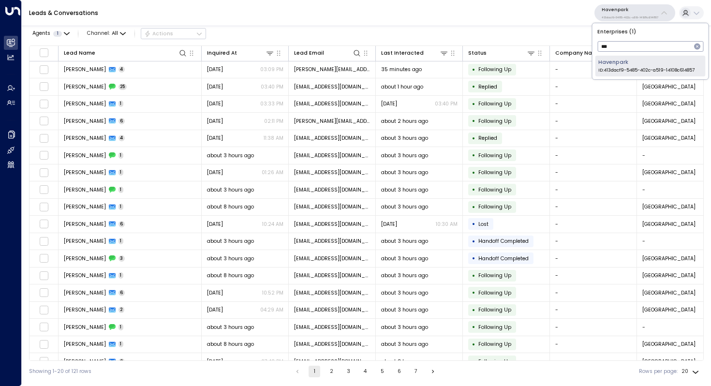
type input "***"
click at [638, 65] on div "Havenpark ID: 413dacf9-5485-402c-a519-14108c614857" at bounding box center [646, 65] width 96 height 15
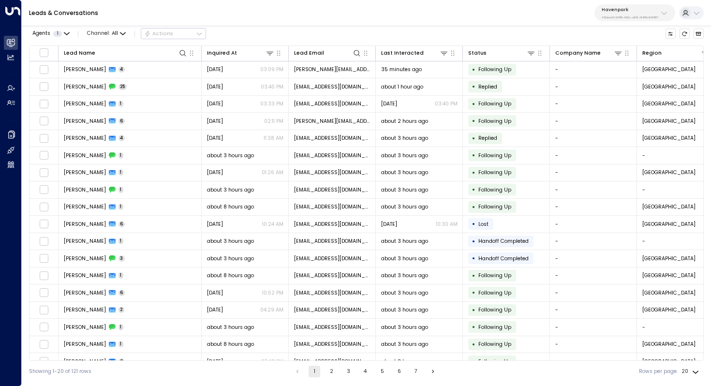
click at [622, 15] on p "413dacf9-5485-402c-a519-14108c614857" at bounding box center [629, 17] width 57 height 4
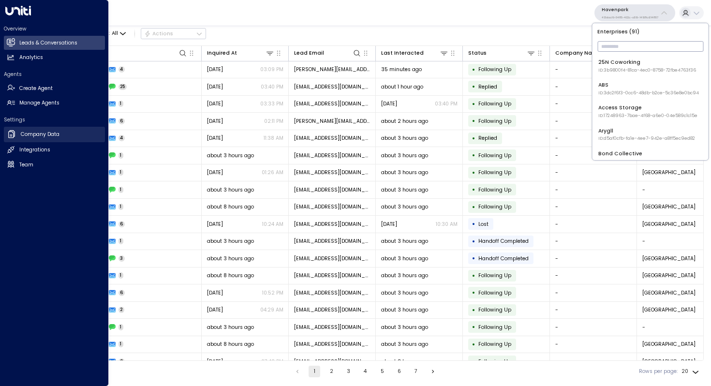
click at [31, 135] on h2 "Company Data" at bounding box center [40, 135] width 39 height 8
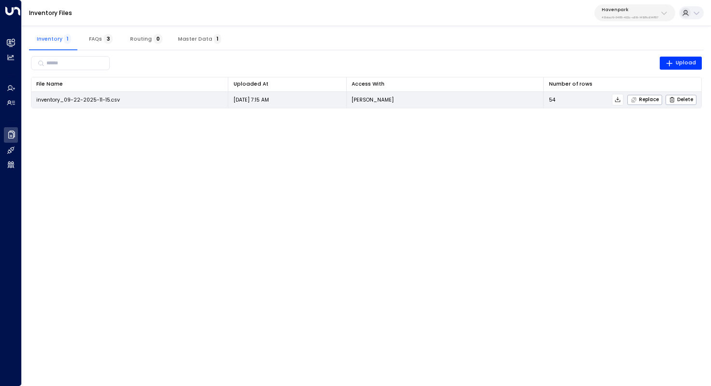
click at [617, 98] on icon at bounding box center [617, 99] width 7 height 7
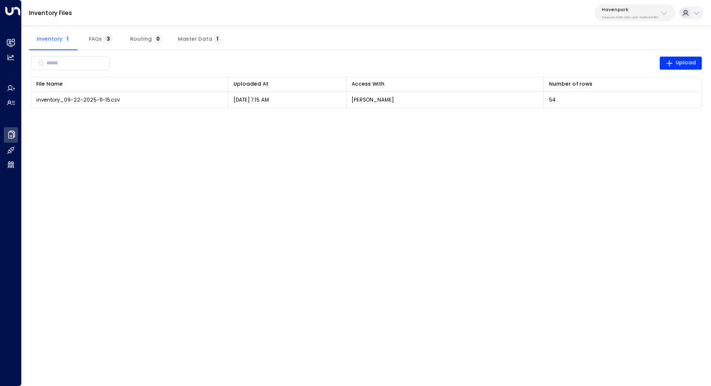
click at [97, 40] on span "FAQs 3" at bounding box center [101, 39] width 24 height 6
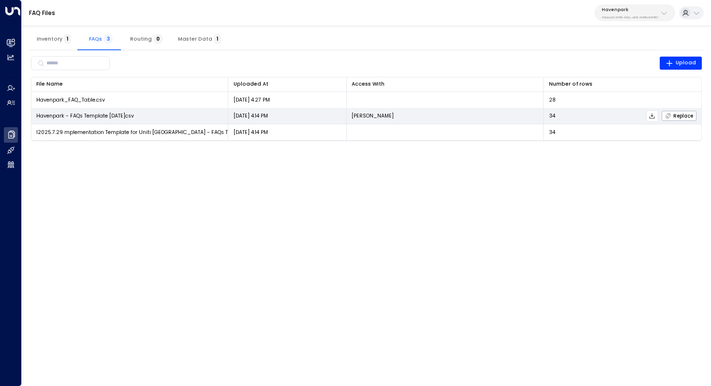
click at [653, 114] on icon at bounding box center [651, 116] width 7 height 7
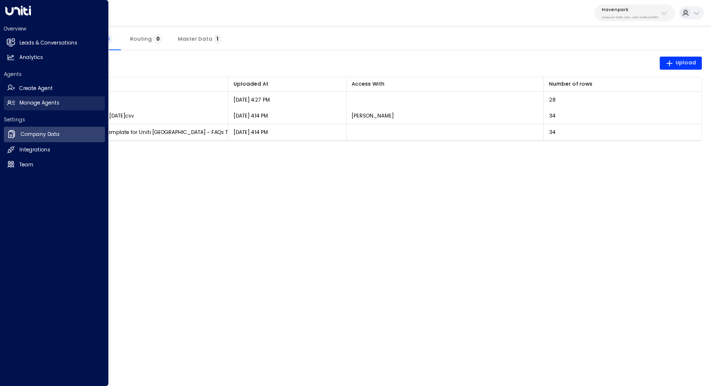
click at [44, 103] on h2 "Manage Agents" at bounding box center [39, 103] width 40 height 8
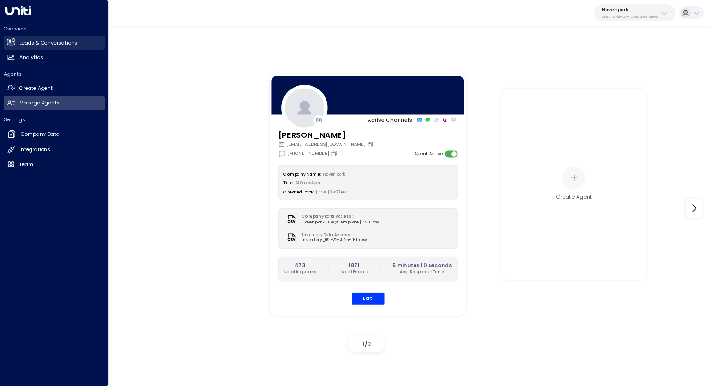
click at [73, 40] on h2 "Leads & Conversations" at bounding box center [48, 43] width 58 height 8
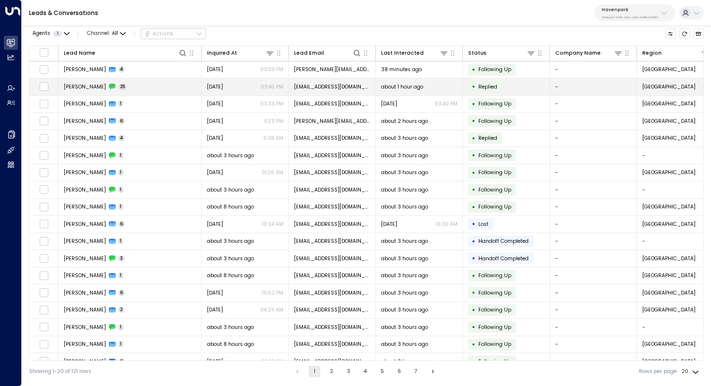
click at [80, 82] on td "[PERSON_NAME] 25" at bounding box center [129, 86] width 143 height 17
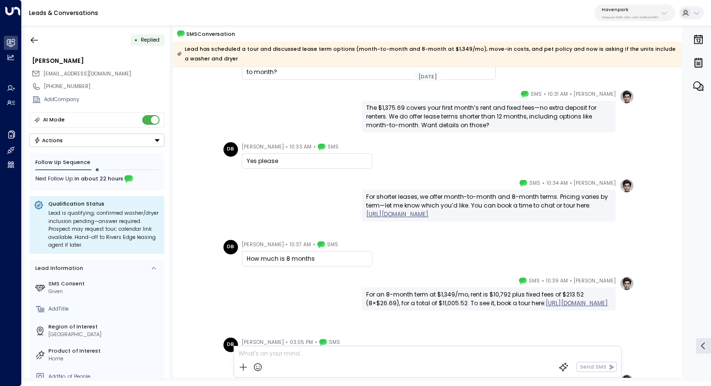
scroll to position [1998, 0]
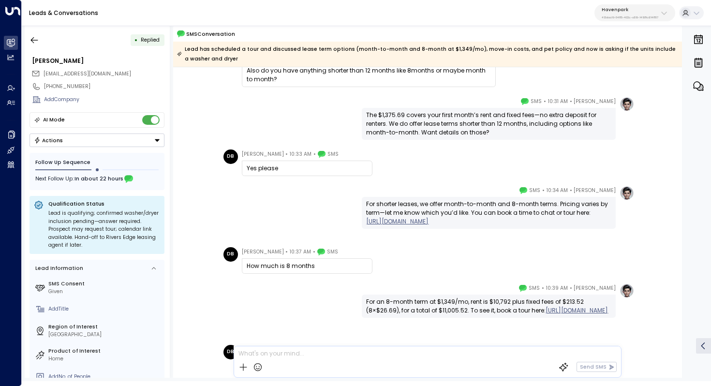
drag, startPoint x: 266, startPoint y: 266, endPoint x: 345, endPoint y: 267, distance: 78.3
click at [346, 267] on div "How much is 8 months" at bounding box center [307, 266] width 121 height 9
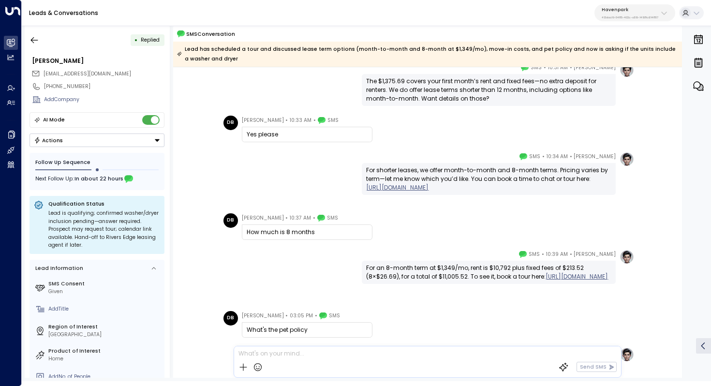
scroll to position [2060, 0]
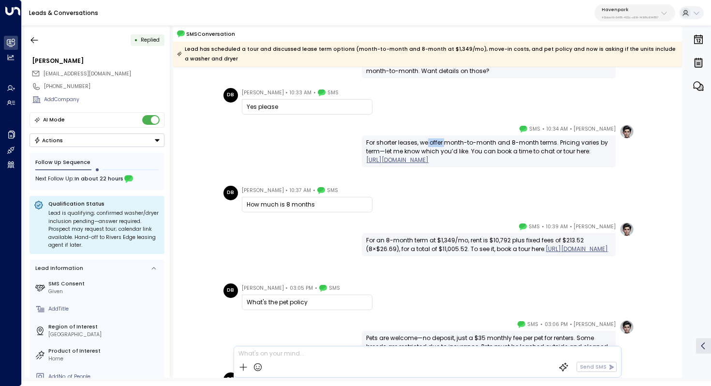
drag, startPoint x: 425, startPoint y: 141, endPoint x: 444, endPoint y: 141, distance: 18.9
click at [444, 141] on div "For shorter leases, we offer month-to-month and 8-month terms. Pricing varies b…" at bounding box center [488, 151] width 245 height 26
drag, startPoint x: 493, startPoint y: 146, endPoint x: 460, endPoint y: 146, distance: 32.9
click at [460, 146] on div "For shorter leases, we offer month-to-month and 8-month terms. Pricing varies b…" at bounding box center [488, 151] width 245 height 26
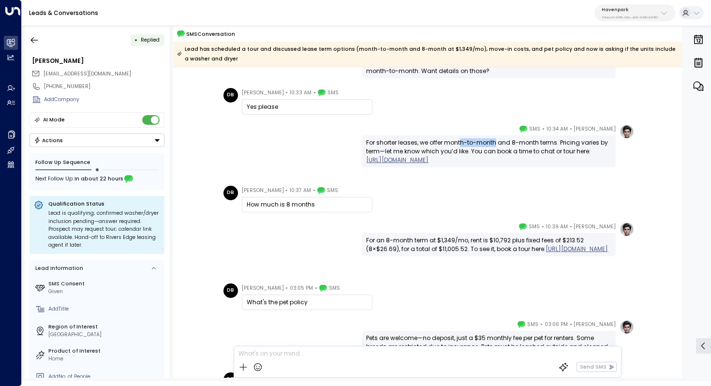
click at [460, 146] on div "For shorter leases, we offer month-to-month and 8-month terms. Pricing varies b…" at bounding box center [488, 151] width 245 height 26
drag, startPoint x: 444, startPoint y: 142, endPoint x: 475, endPoint y: 142, distance: 30.5
click at [475, 142] on div "For shorter leases, we offer month-to-month and 8-month terms. Pricing varies b…" at bounding box center [488, 151] width 245 height 26
click at [33, 37] on icon "button" at bounding box center [34, 40] width 10 height 10
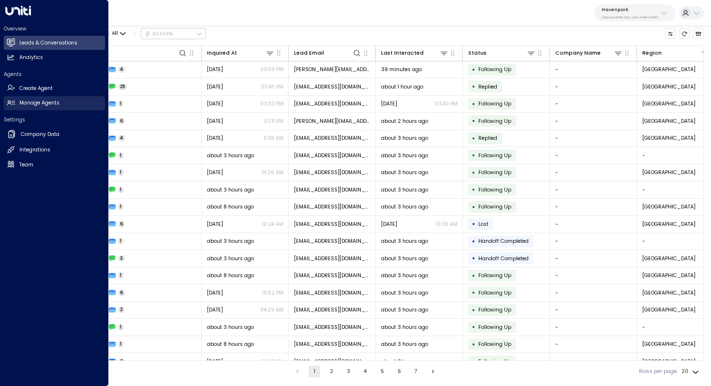
click at [62, 104] on link "Manage Agents Manage Agents" at bounding box center [54, 103] width 101 height 14
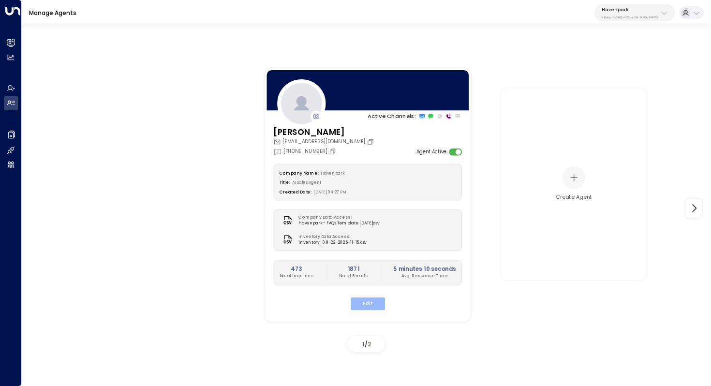
click at [380, 303] on button "Edit" at bounding box center [367, 303] width 34 height 13
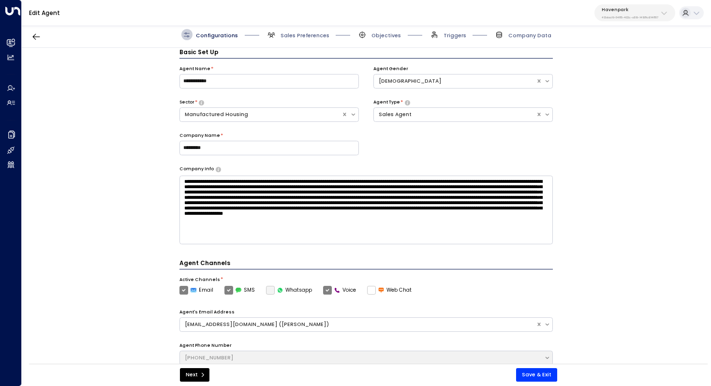
scroll to position [11, 0]
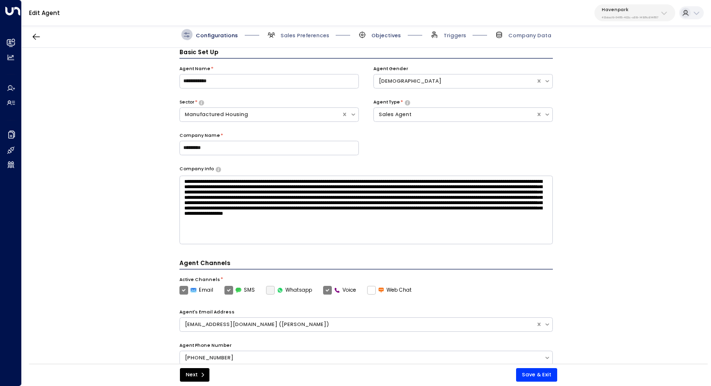
click at [386, 36] on span "Objectives" at bounding box center [385, 35] width 29 height 7
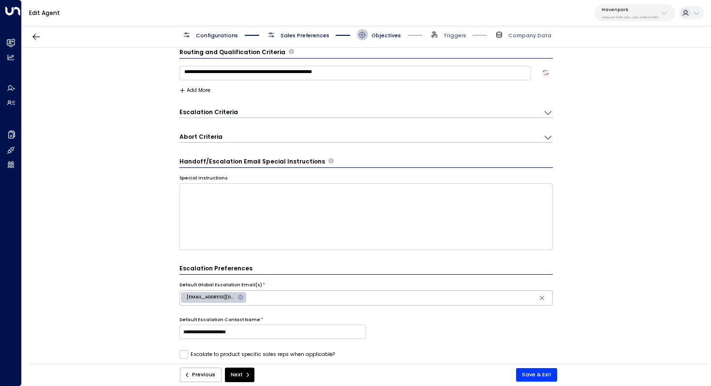
click at [317, 36] on span "Sales Preferences" at bounding box center [304, 35] width 49 height 7
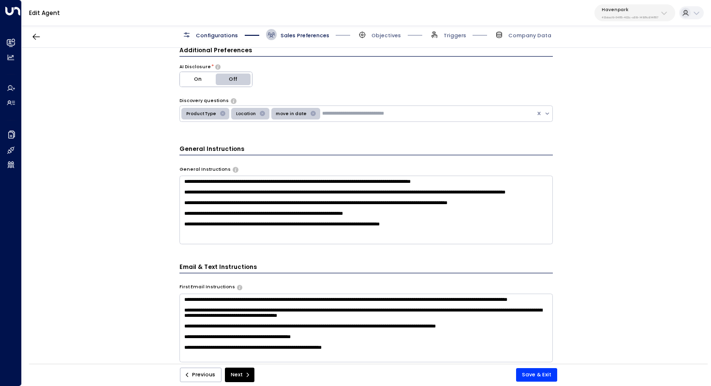
scroll to position [152, 0]
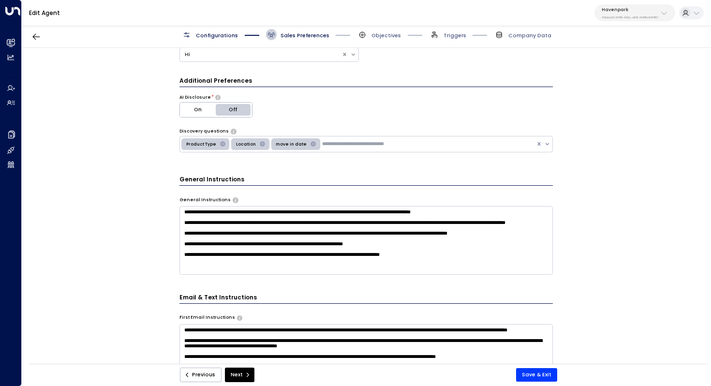
click at [387, 31] on span "Objectives" at bounding box center [379, 34] width 44 height 11
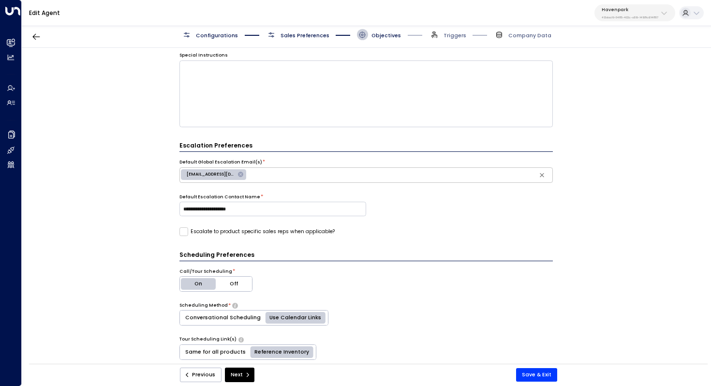
scroll to position [117, 0]
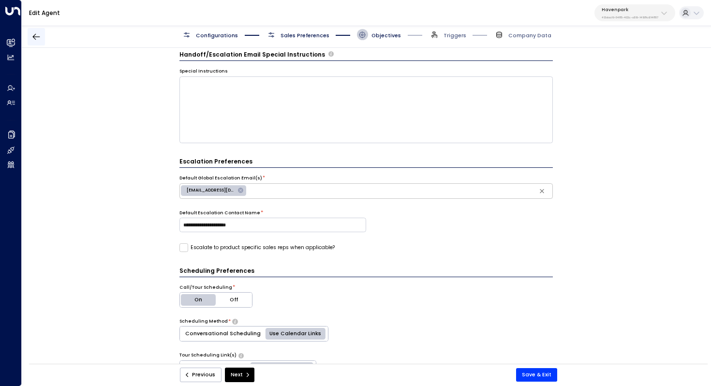
click at [34, 28] on button "button" at bounding box center [36, 36] width 17 height 17
